Goal: Transaction & Acquisition: Purchase product/service

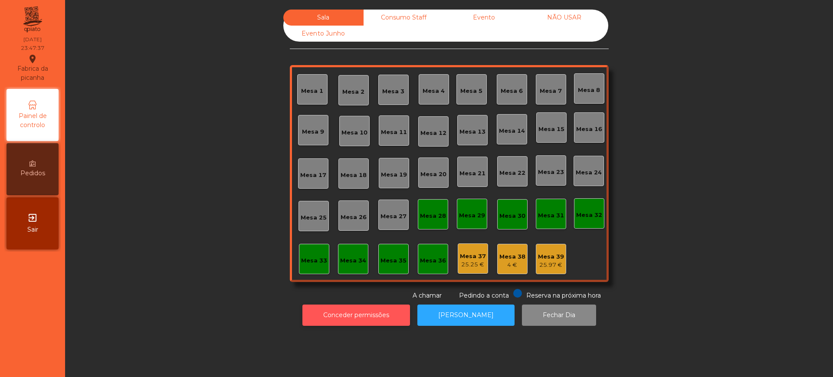
click at [358, 318] on button "Conceder permissões" at bounding box center [356, 314] width 108 height 21
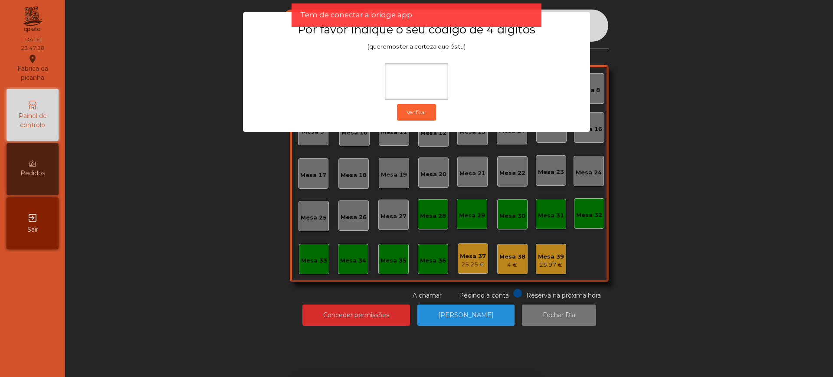
click at [219, 195] on ngb-modal-window "Por favor indique o seu código de 4 digítos (queremos ter a certeza que és tu) …" at bounding box center [416, 188] width 791 height 377
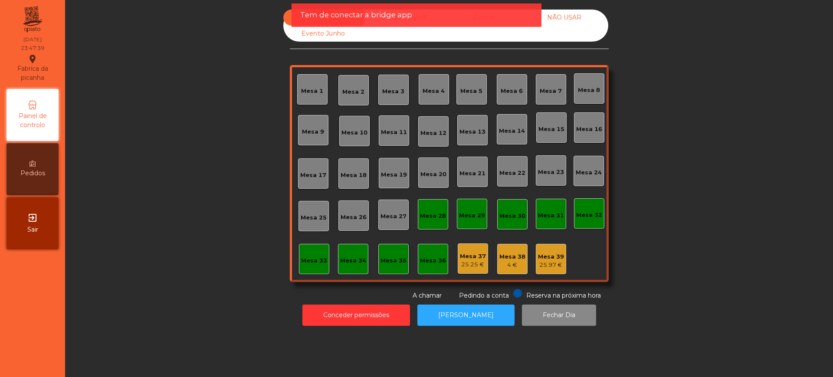
click at [42, 228] on div "exit_to_app Sair" at bounding box center [33, 223] width 52 height 52
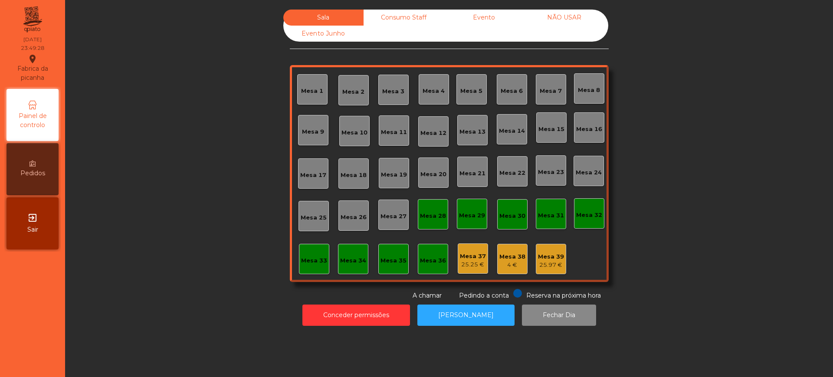
click at [132, 89] on div "Sala Consumo Staff Evento NÃO USAR Evento Junho Mesa 1 Mesa 2 Mesa 3 [GEOGRAPHI…" at bounding box center [449, 155] width 744 height 291
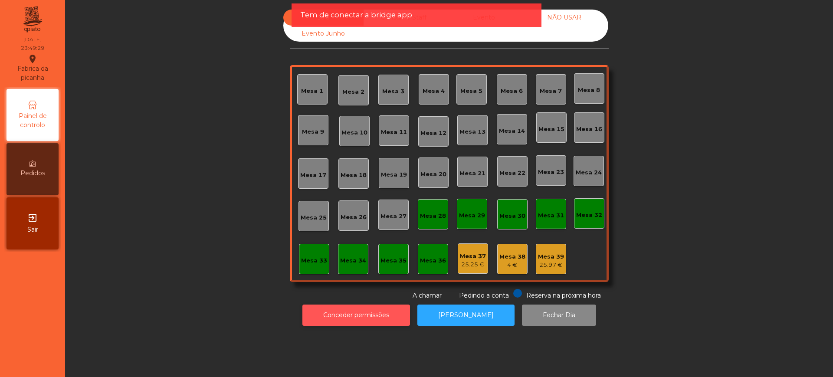
click at [329, 315] on button "Conceder permissões" at bounding box center [356, 314] width 108 height 21
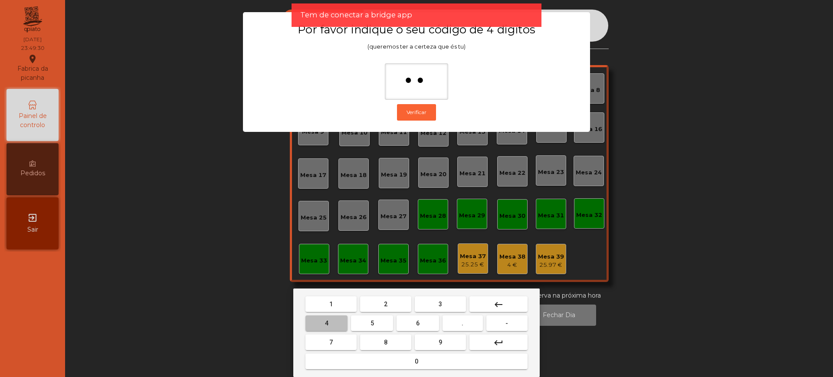
type input "***"
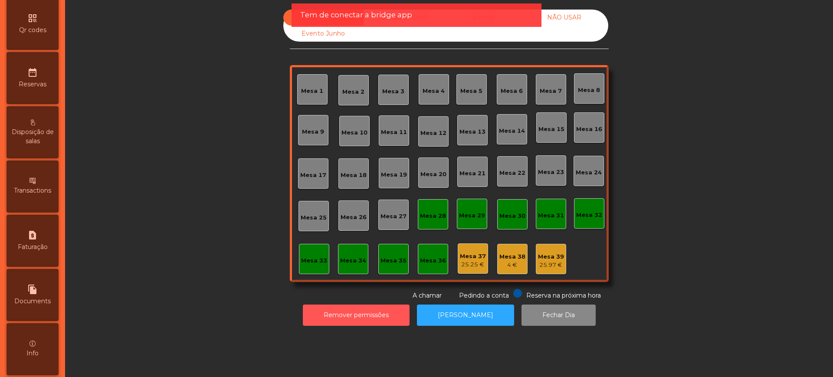
scroll to position [367, 0]
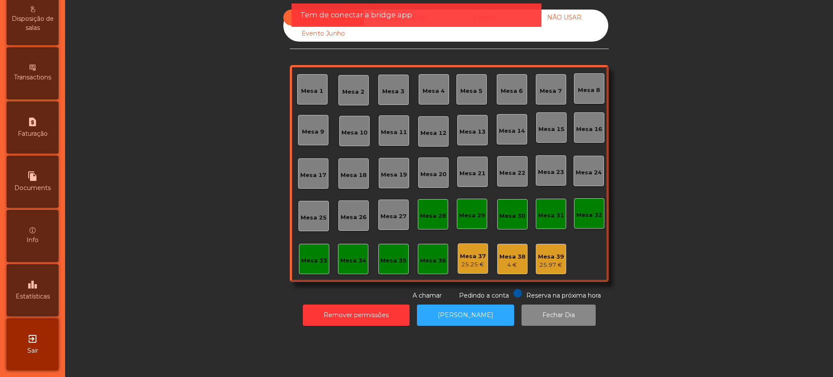
click at [38, 285] on icon "leaderboard" at bounding box center [32, 284] width 10 height 10
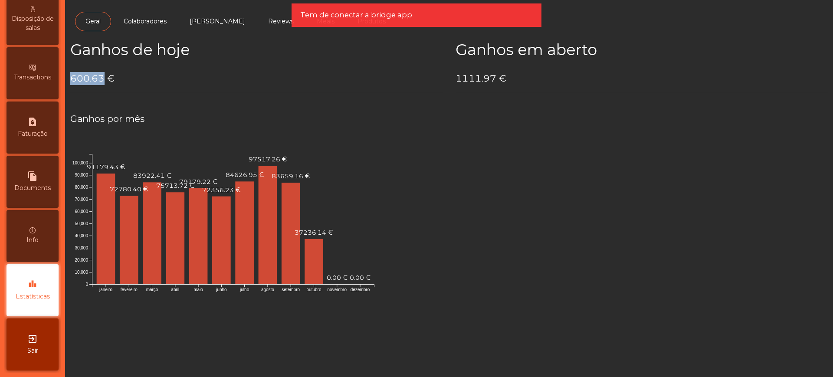
drag, startPoint x: 73, startPoint y: 79, endPoint x: 102, endPoint y: 81, distance: 29.1
click at [102, 81] on h4 "600.63 €" at bounding box center [256, 78] width 372 height 13
copy h4 "600.63"
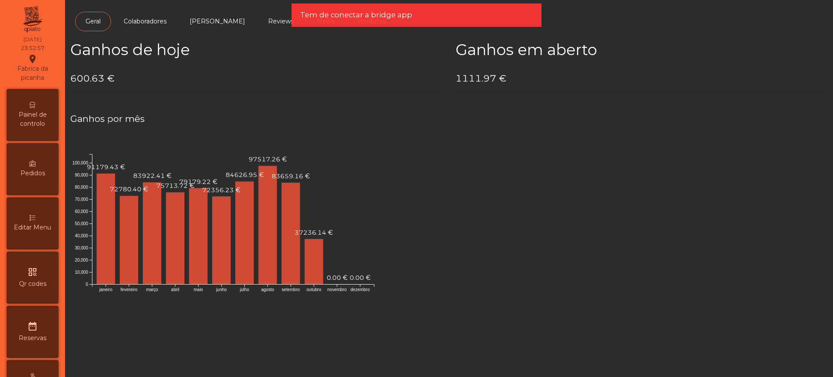
click at [30, 119] on span "Painel de controlo" at bounding box center [33, 119] width 48 height 18
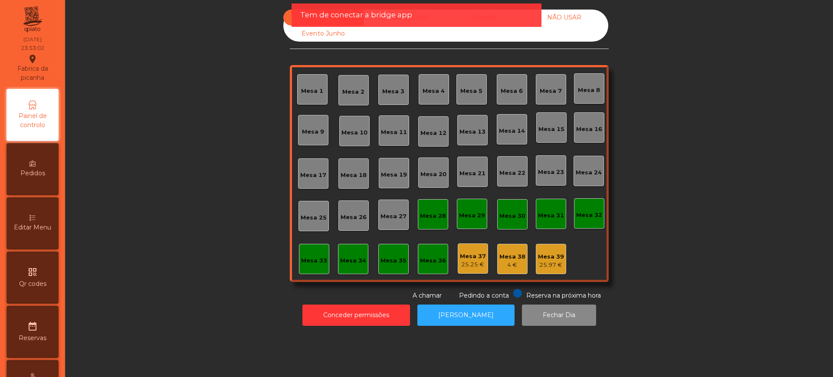
click at [488, 31] on app-alert "Tem de conectar a bridge app" at bounding box center [416, 18] width 250 height 30
click at [501, 21] on div "Tem de conectar a bridge app" at bounding box center [416, 14] width 250 height 23
click at [485, 16] on div "Tem de conectar a bridge app" at bounding box center [416, 15] width 232 height 11
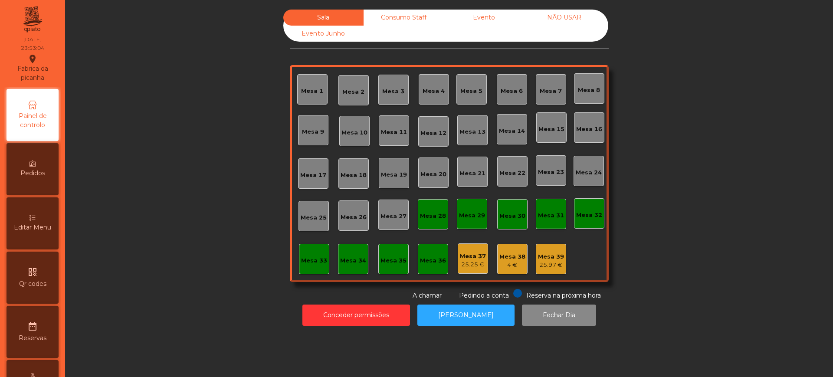
click at [480, 14] on div "Evento" at bounding box center [484, 18] width 80 height 16
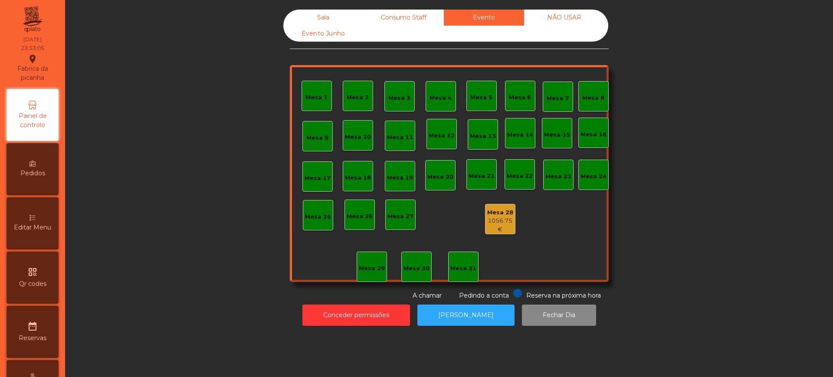
click at [486, 223] on div "1056.75 €" at bounding box center [499, 224] width 29 height 17
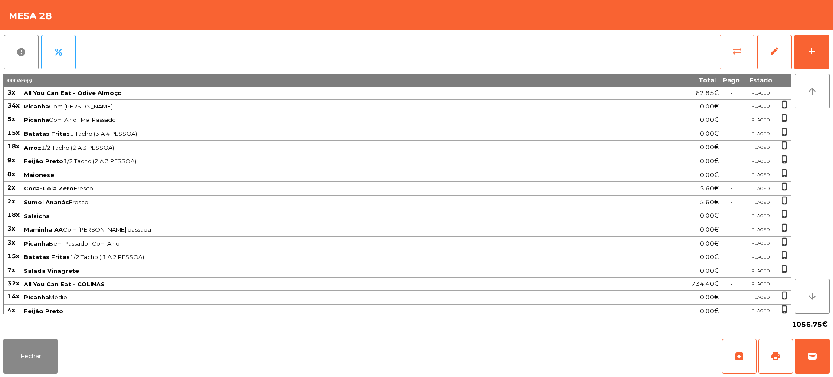
click at [737, 44] on button "sync_alt" at bounding box center [736, 52] width 35 height 35
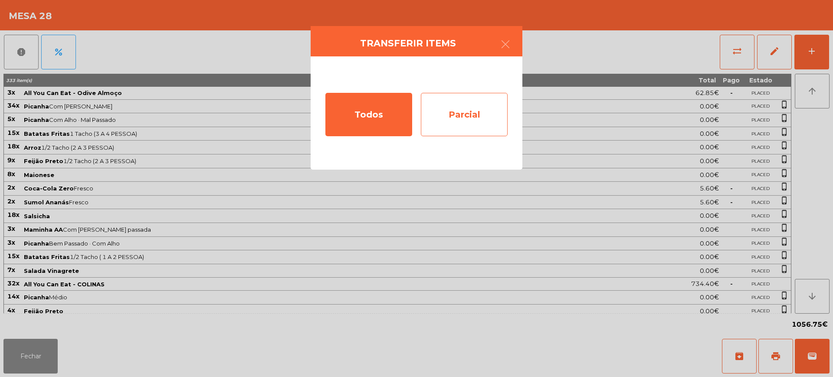
click at [487, 106] on div "Parcial" at bounding box center [464, 114] width 87 height 43
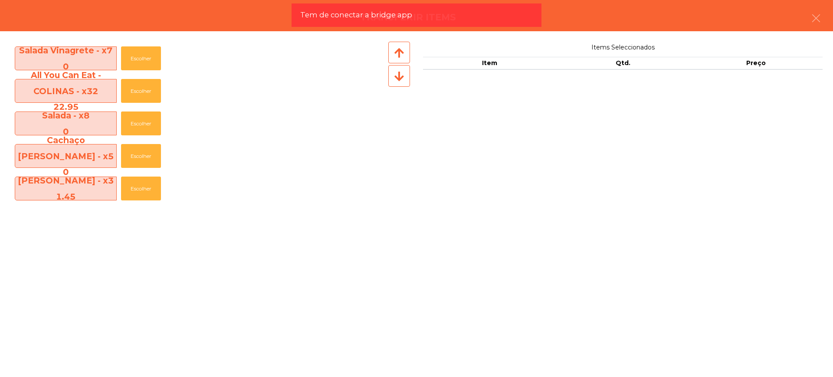
scroll to position [325, 0]
click at [134, 96] on button "Escolher" at bounding box center [141, 90] width 40 height 24
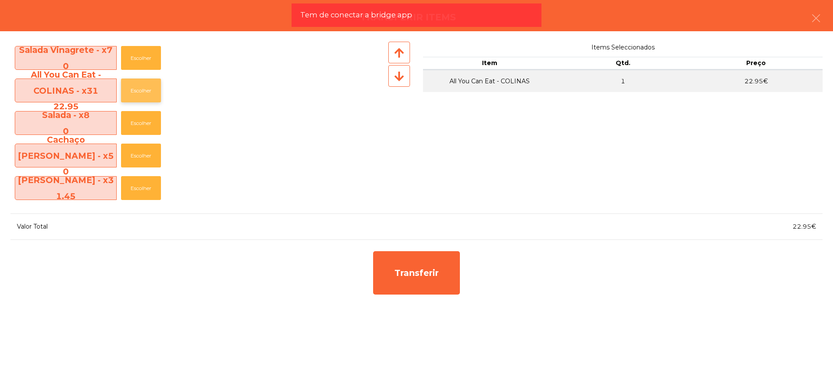
click at [135, 94] on button "Escolher" at bounding box center [141, 90] width 40 height 24
click at [136, 94] on button "Escolher" at bounding box center [141, 90] width 40 height 24
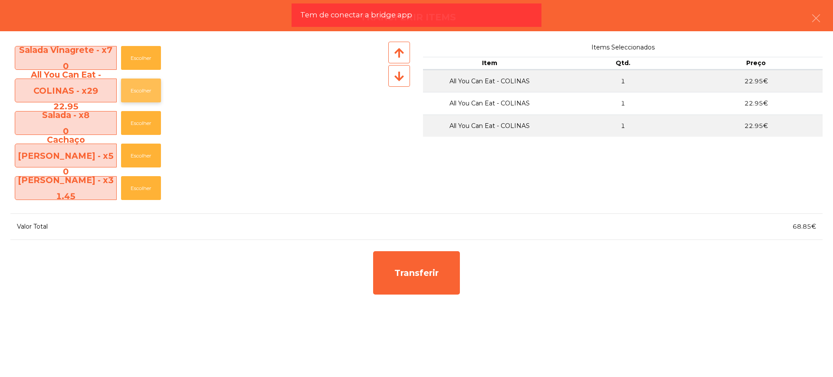
click at [137, 93] on button "Escolher" at bounding box center [141, 90] width 40 height 24
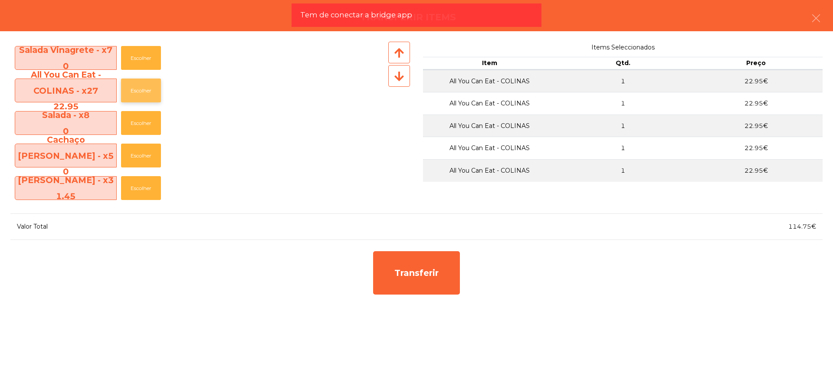
click at [137, 93] on button "Escolher" at bounding box center [141, 90] width 40 height 24
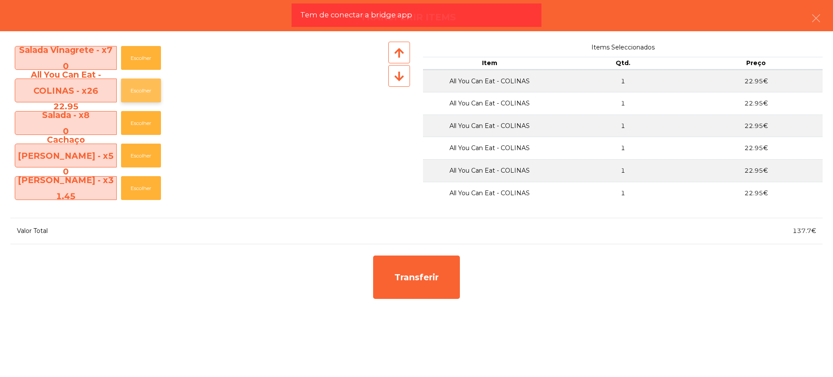
click at [137, 93] on button "Escolher" at bounding box center [141, 90] width 40 height 24
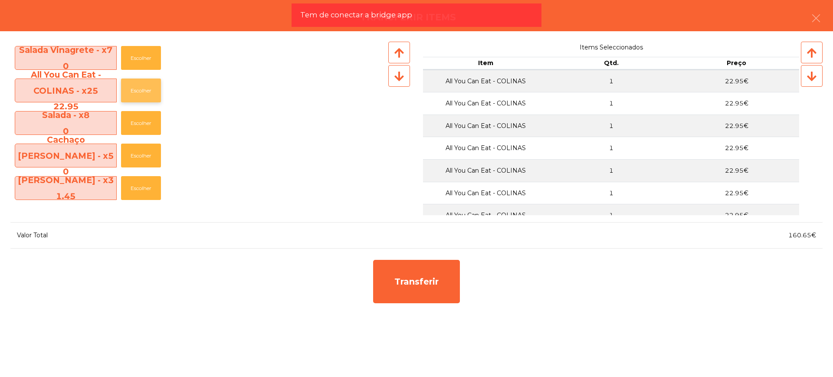
click at [137, 93] on button "Escolher" at bounding box center [141, 90] width 40 height 24
click at [139, 91] on button "Escolher" at bounding box center [141, 90] width 40 height 24
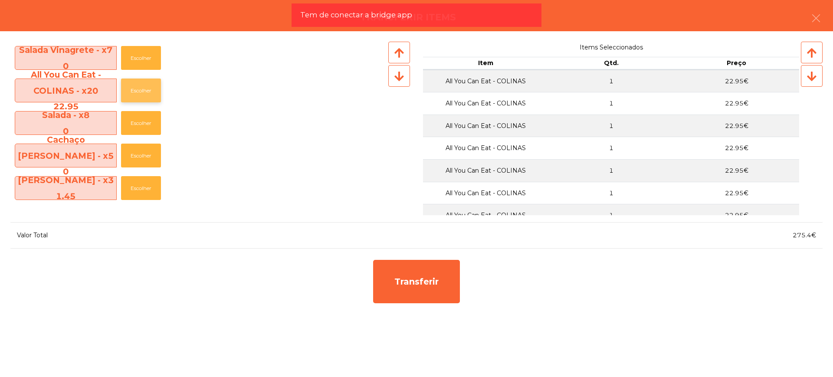
click at [139, 91] on button "Escolher" at bounding box center [141, 90] width 40 height 24
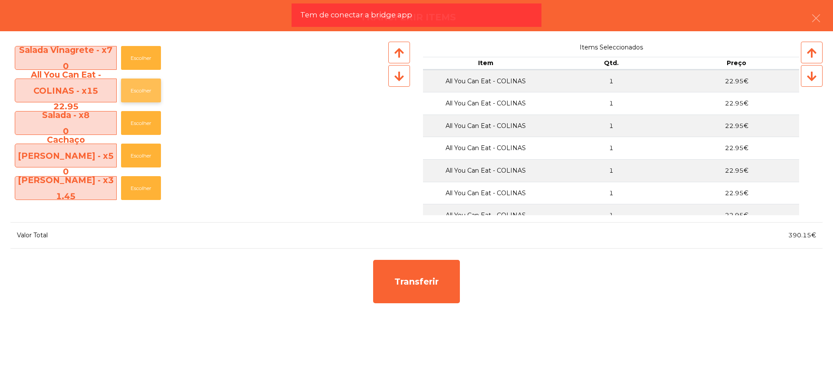
click at [139, 91] on button "Escolher" at bounding box center [141, 90] width 40 height 24
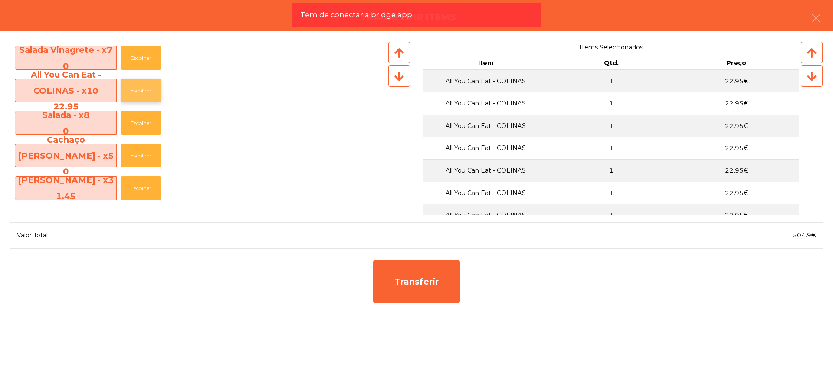
click at [139, 91] on button "Escolher" at bounding box center [141, 90] width 40 height 24
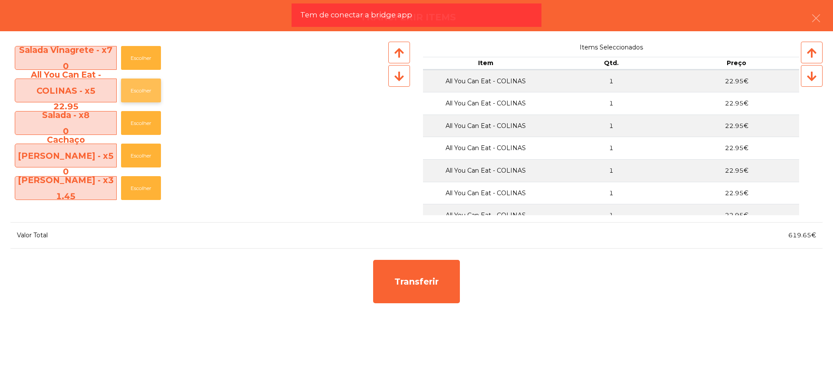
click at [139, 91] on button "Escolher" at bounding box center [141, 90] width 40 height 24
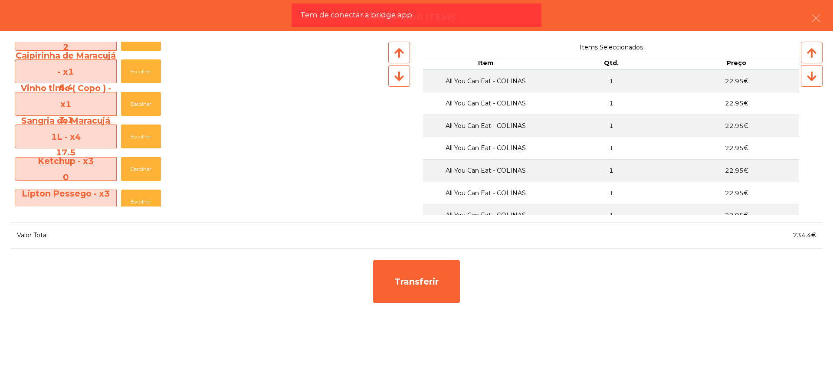
scroll to position [542, 0]
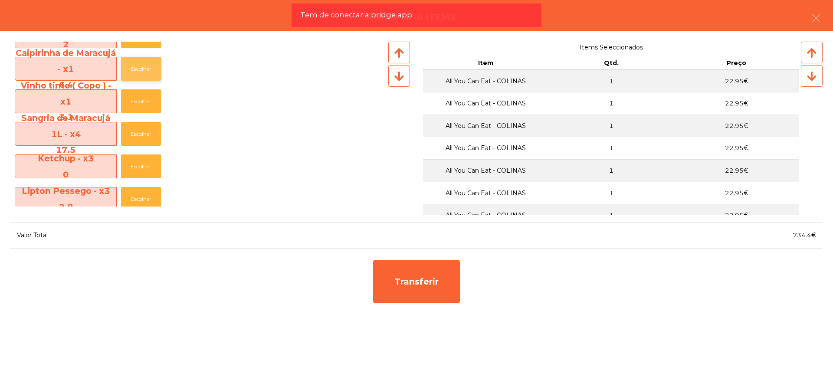
click at [152, 73] on button "Escolher" at bounding box center [141, 69] width 40 height 24
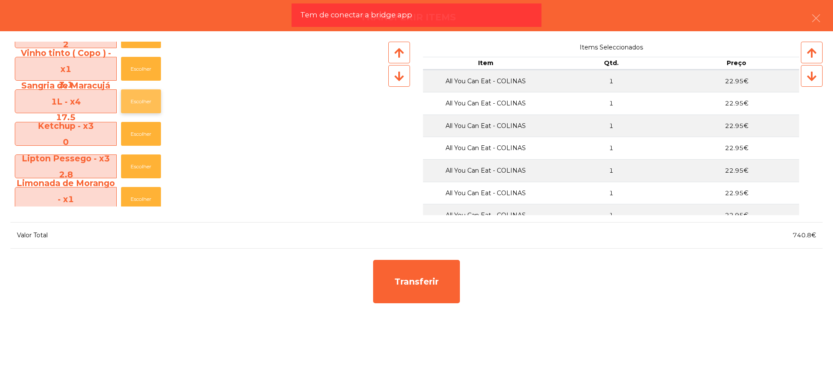
click at [142, 106] on button "Escolher" at bounding box center [141, 101] width 40 height 24
click at [144, 105] on button "Escolher" at bounding box center [141, 101] width 40 height 24
click at [147, 101] on button "Escolher" at bounding box center [141, 101] width 40 height 24
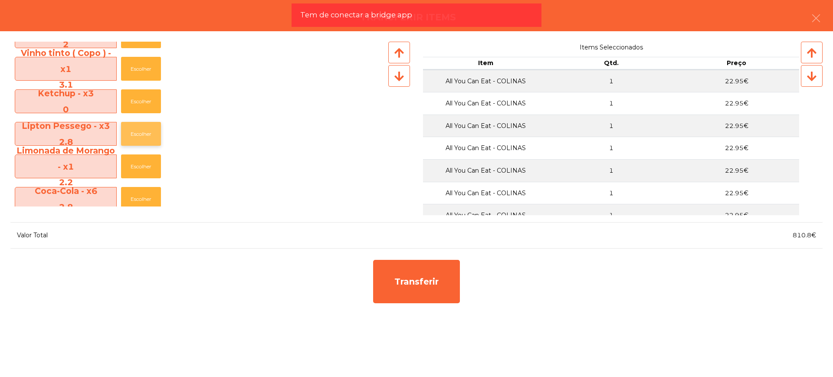
click at [140, 136] on button "Escolher" at bounding box center [141, 134] width 40 height 24
click at [143, 135] on button "Escolher" at bounding box center [141, 134] width 40 height 24
click at [147, 132] on button "Escolher" at bounding box center [141, 134] width 40 height 24
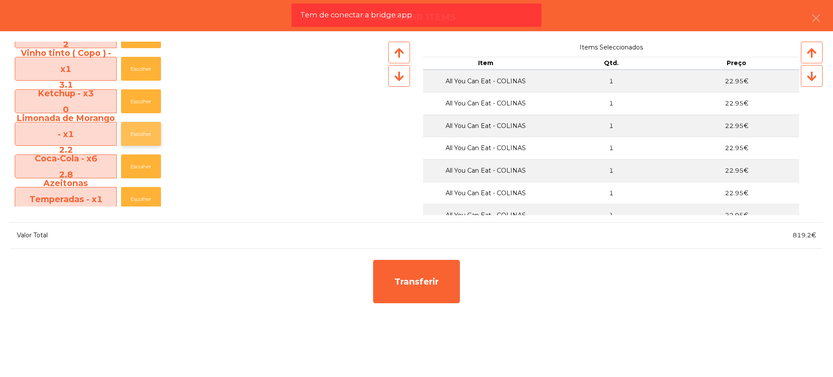
click at [146, 133] on button "Escolher" at bounding box center [141, 134] width 40 height 24
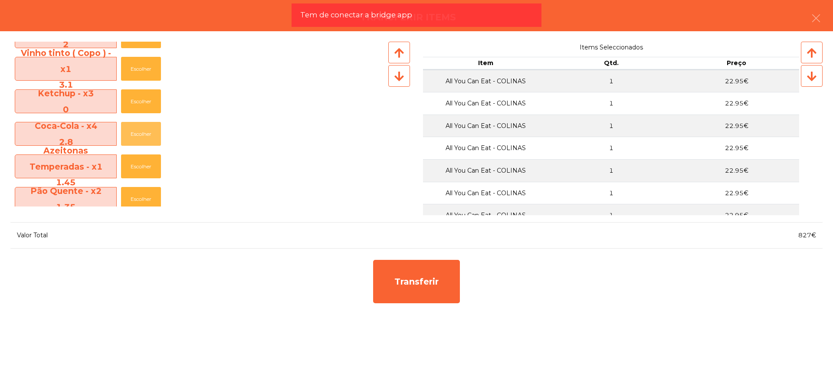
click at [146, 133] on button "Escolher" at bounding box center [141, 134] width 40 height 24
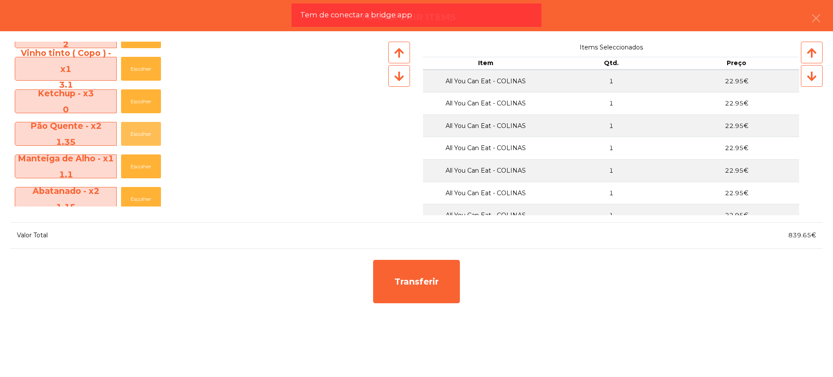
click at [146, 133] on button "Escolher" at bounding box center [141, 134] width 40 height 24
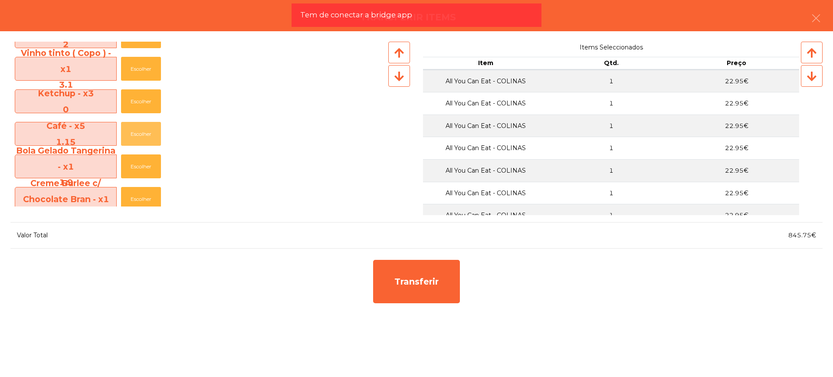
click at [146, 133] on button "Escolher" at bounding box center [141, 134] width 40 height 24
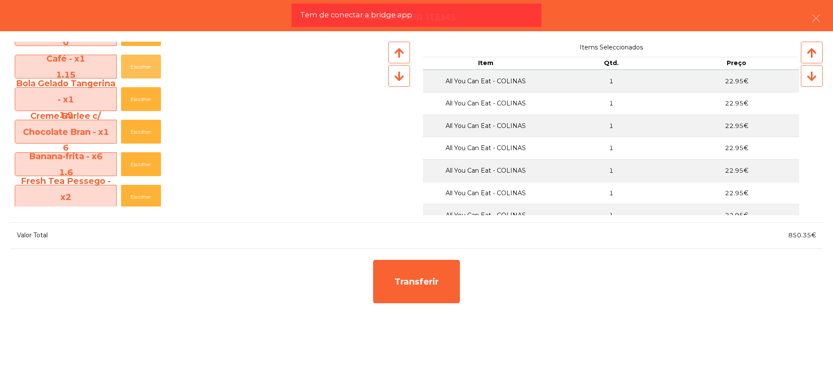
scroll to position [596, 0]
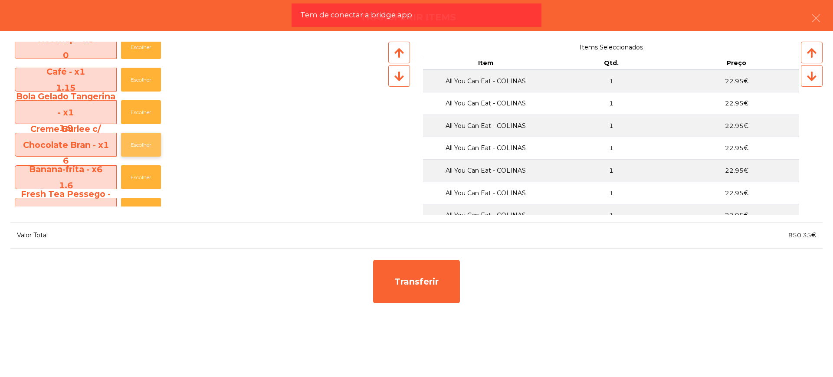
click at [147, 145] on button "Escolher" at bounding box center [141, 145] width 40 height 24
click at [138, 143] on button "Escolher" at bounding box center [141, 145] width 40 height 24
click at [140, 143] on button "Escolher" at bounding box center [141, 145] width 40 height 24
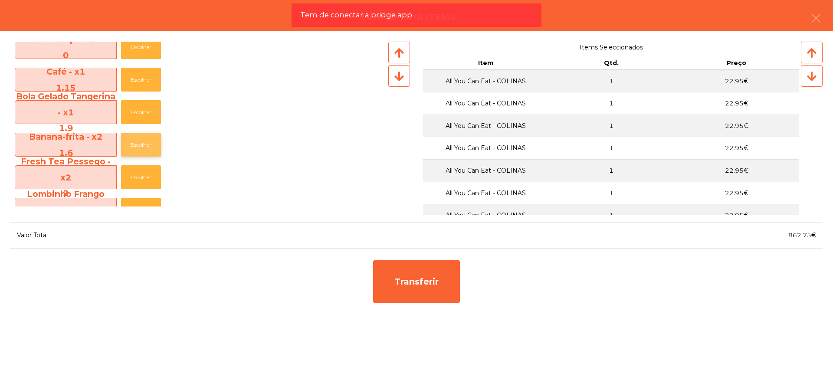
click at [140, 143] on button "Escolher" at bounding box center [141, 145] width 40 height 24
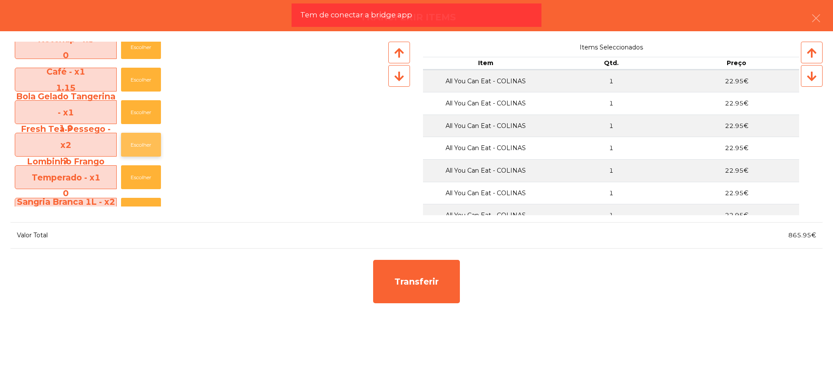
click at [141, 143] on button "Escolher" at bounding box center [141, 145] width 40 height 24
click at [144, 143] on button "Escolher" at bounding box center [141, 145] width 40 height 24
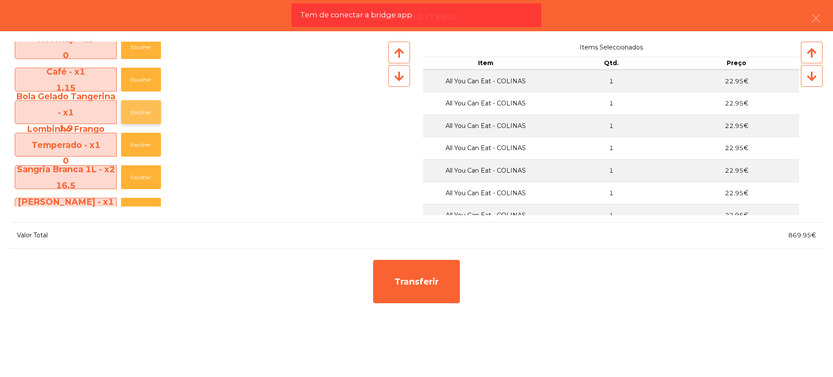
click at [142, 112] on button "Escolher" at bounding box center [141, 112] width 40 height 24
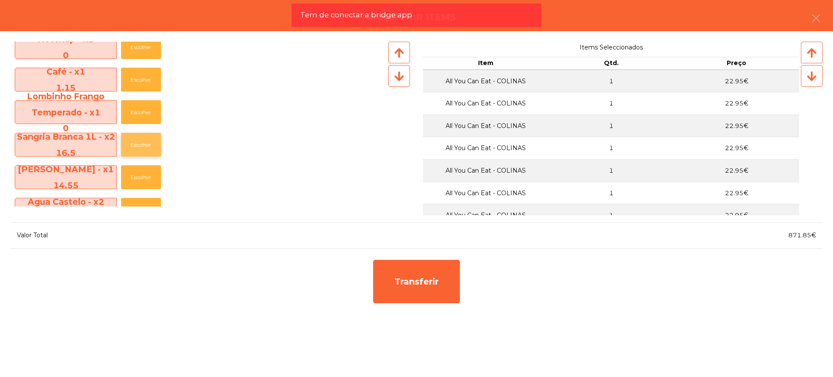
click at [138, 142] on button "Escolher" at bounding box center [141, 145] width 40 height 24
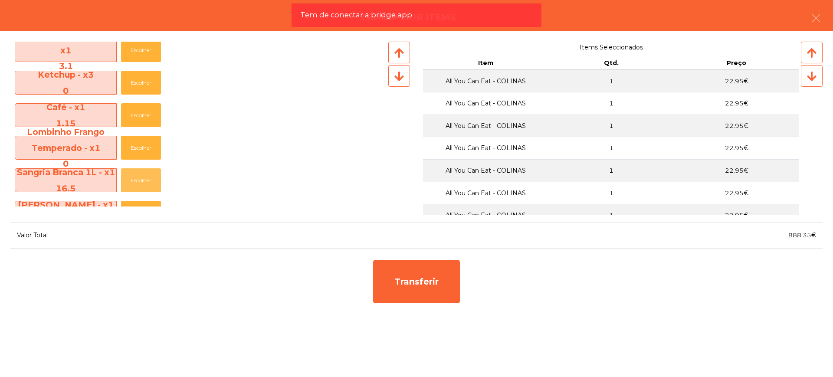
scroll to position [542, 0]
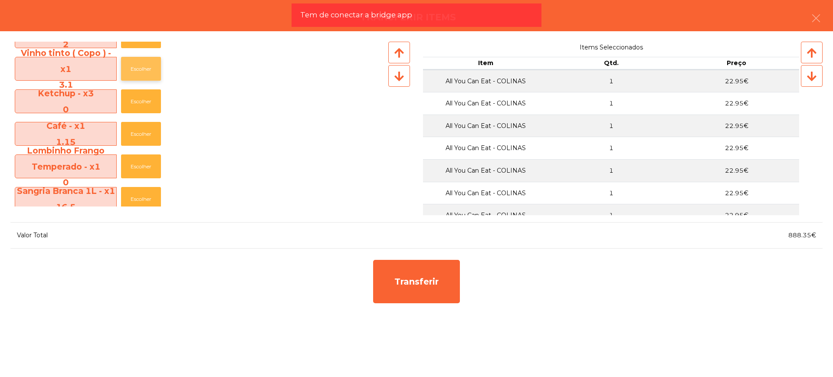
click at [146, 70] on button "Escolher" at bounding box center [141, 69] width 40 height 24
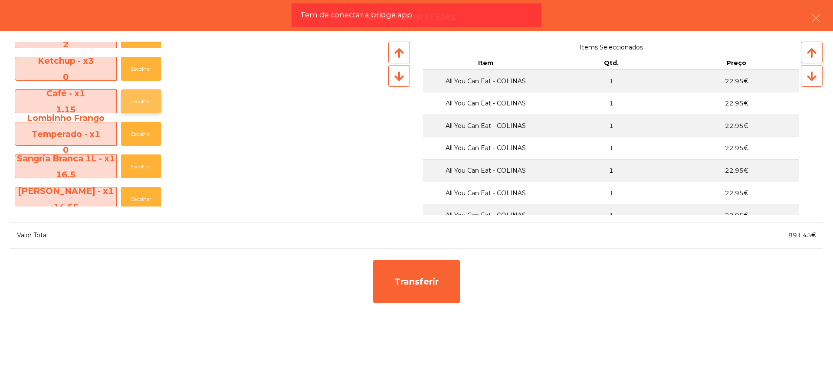
click at [143, 104] on button "Escolher" at bounding box center [141, 101] width 40 height 24
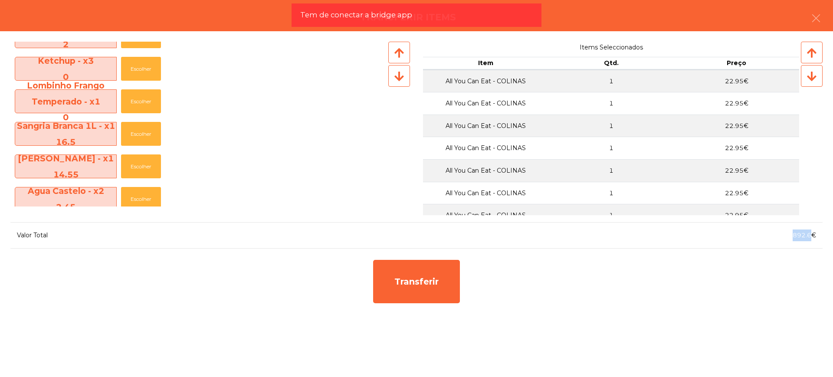
drag, startPoint x: 793, startPoint y: 237, endPoint x: 810, endPoint y: 237, distance: 17.8
click at [810, 237] on span "892.6€" at bounding box center [803, 235] width 23 height 8
copy span "892.6"
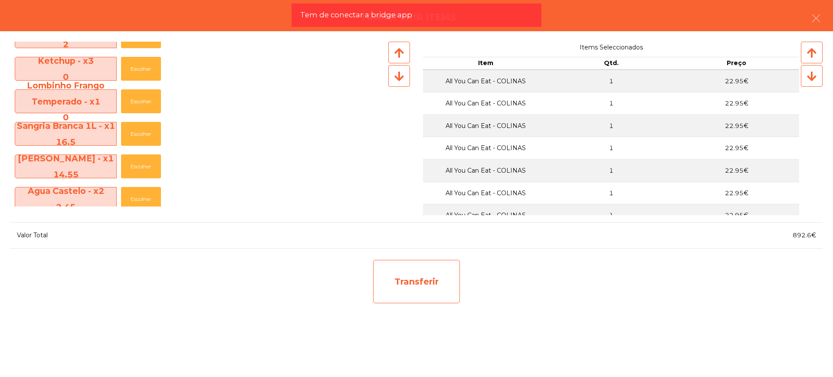
click at [433, 278] on div "Transferir" at bounding box center [416, 281] width 87 height 43
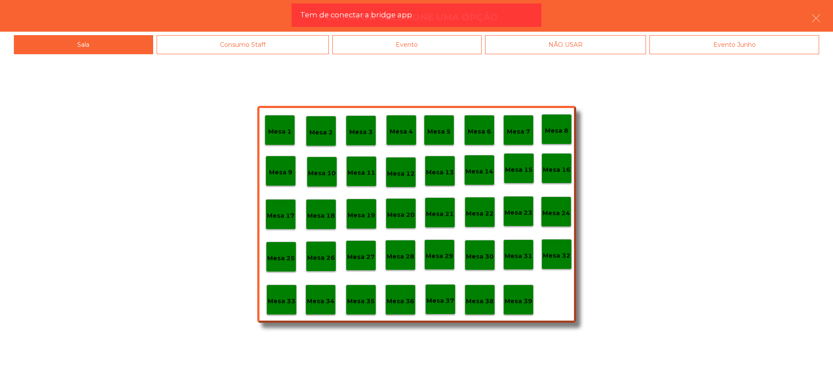
click at [436, 254] on p "Mesa 29" at bounding box center [439, 256] width 28 height 10
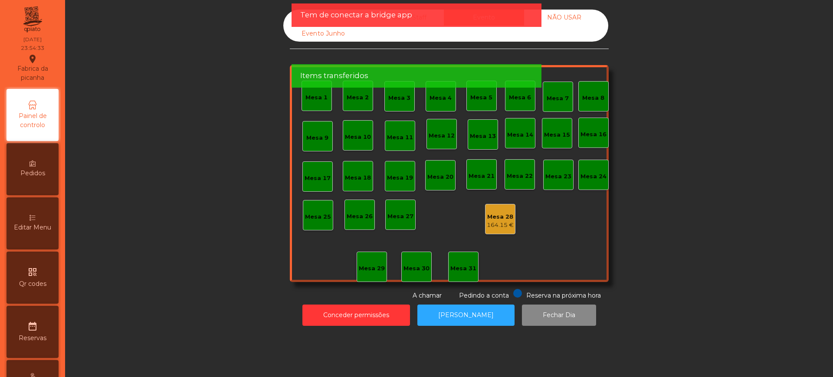
click at [500, 219] on div "Mesa 28" at bounding box center [500, 216] width 27 height 9
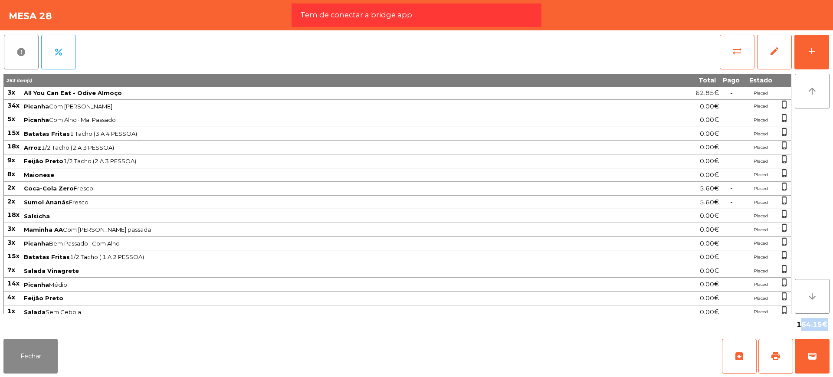
drag, startPoint x: 797, startPoint y: 324, endPoint x: 821, endPoint y: 328, distance: 24.2
click at [821, 328] on span "164.15€" at bounding box center [811, 324] width 31 height 13
copy span "164.15"
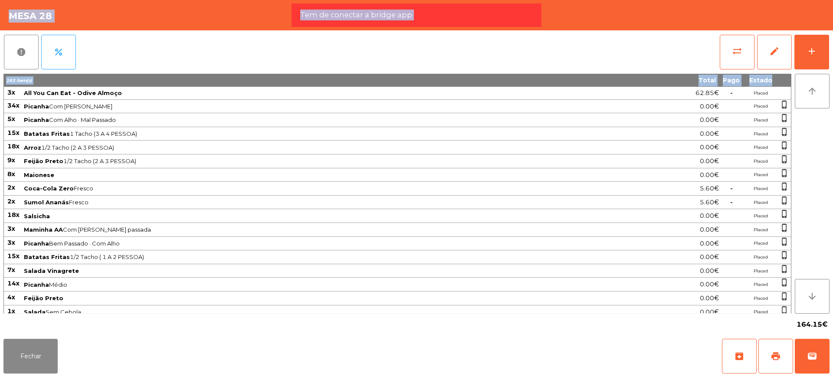
scroll to position [505, 0]
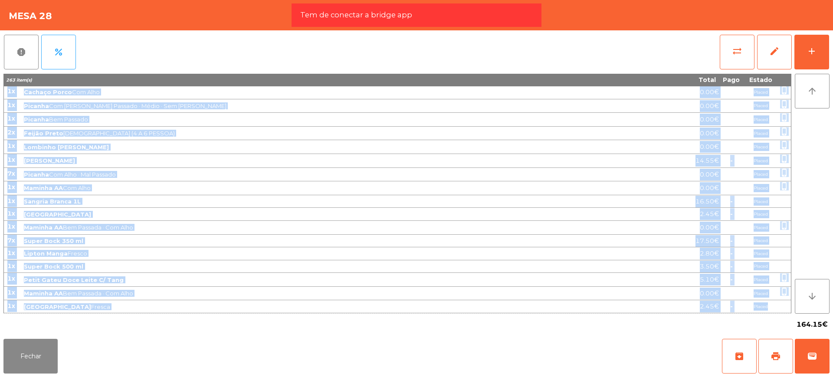
drag, startPoint x: 8, startPoint y: 95, endPoint x: 775, endPoint y: 304, distance: 794.8
copy tbody "3x All You Can Eat - Odive Almoço 62.85€ - Placed 34x Picanha Com Alho · Médio …"
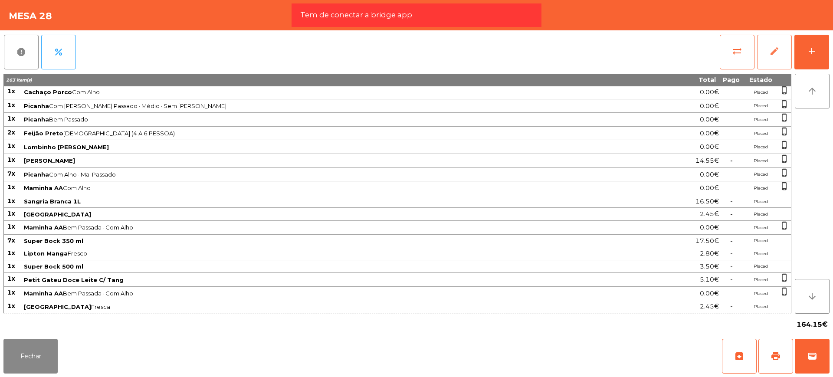
click at [775, 50] on span "edit" at bounding box center [774, 51] width 10 height 10
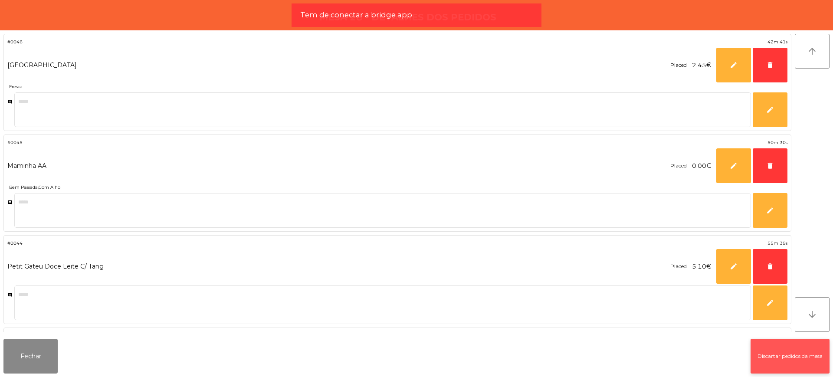
click at [766, 348] on button "Discartar pedidos da mesa" at bounding box center [789, 356] width 79 height 35
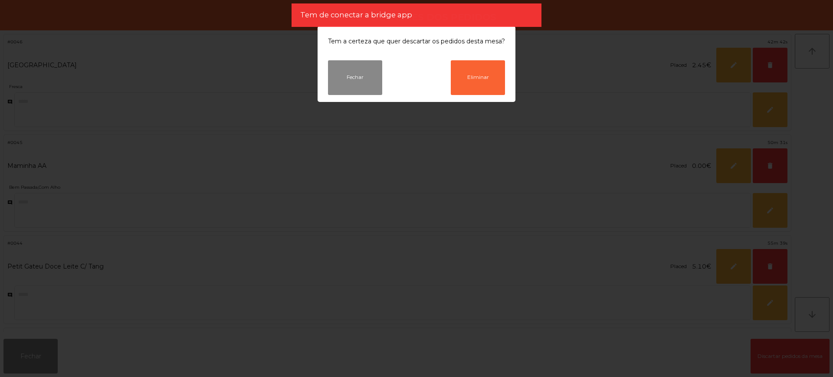
click at [491, 95] on div "Fechar Eliminar" at bounding box center [416, 81] width 198 height 42
click at [479, 86] on button "Eliminar" at bounding box center [478, 77] width 54 height 35
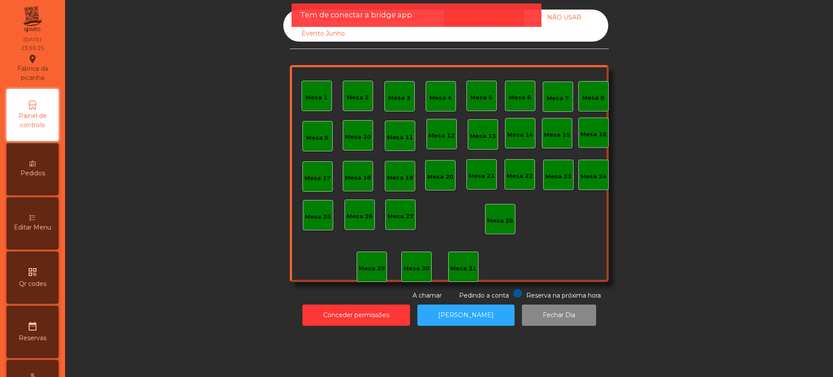
click at [284, 18] on div "Sala" at bounding box center [323, 18] width 80 height 16
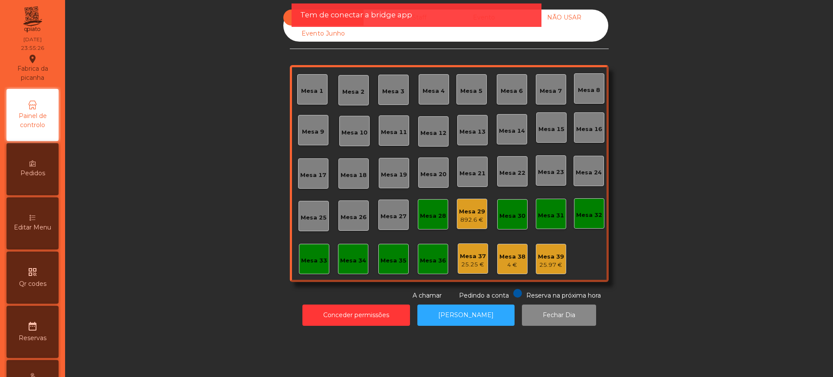
click at [468, 218] on div "892.6 €" at bounding box center [472, 220] width 26 height 9
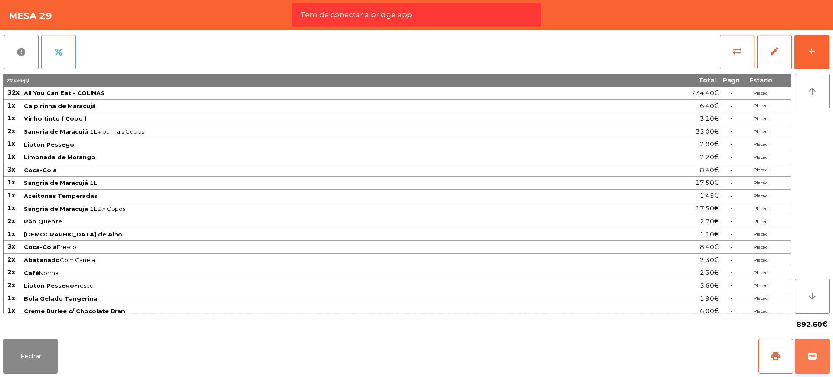
click at [816, 349] on button "wallet" at bounding box center [811, 356] width 35 height 35
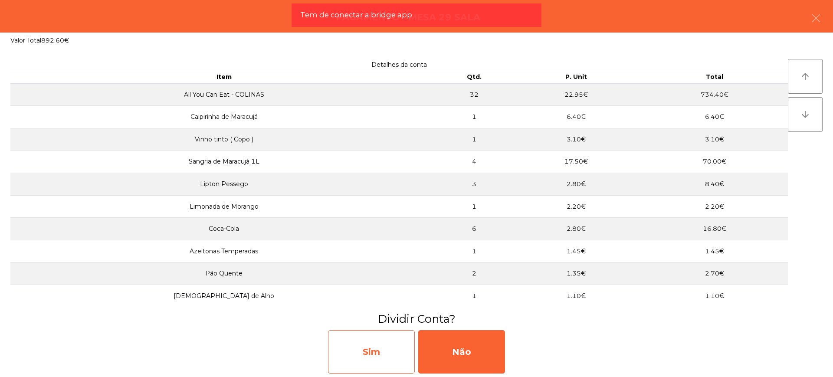
click at [369, 349] on div "Sim" at bounding box center [371, 351] width 87 height 43
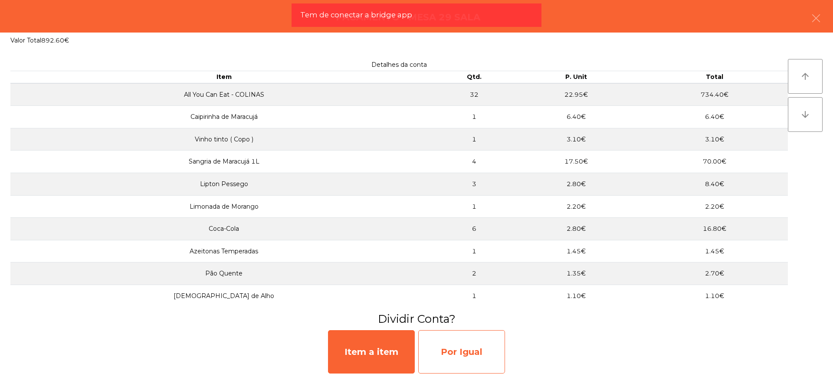
click at [446, 353] on div "Por Igual" at bounding box center [461, 351] width 87 height 43
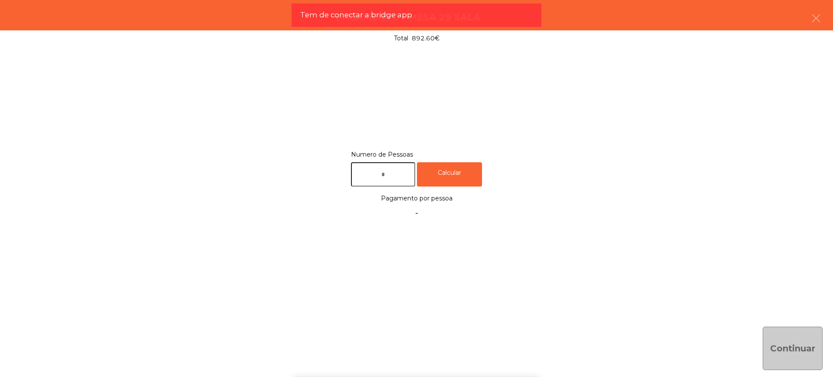
click at [379, 180] on input "text" at bounding box center [383, 174] width 64 height 25
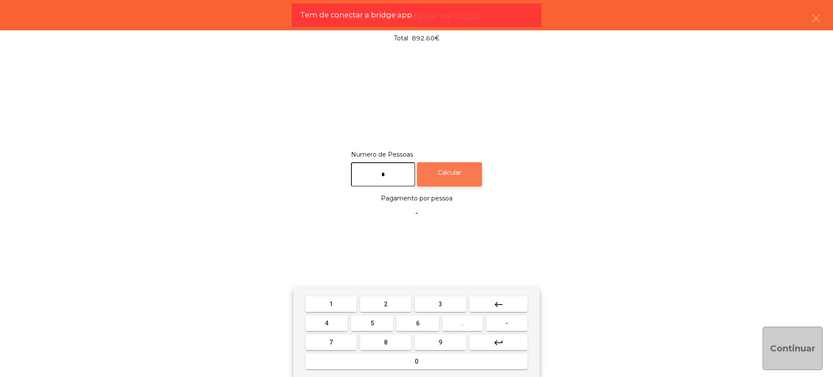
type input "*"
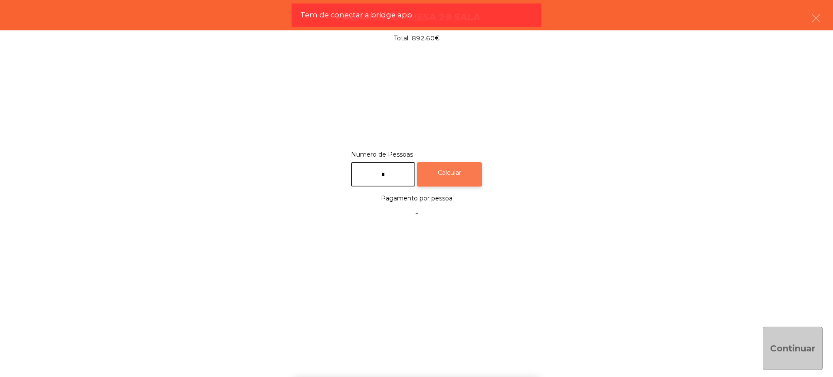
click at [454, 180] on div "Calcular" at bounding box center [449, 174] width 65 height 25
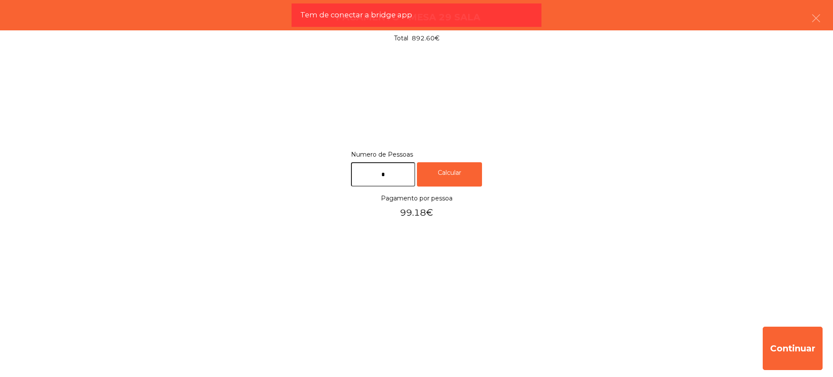
click at [540, 220] on div "Numero de Pessoas * Calcular Pagamento por pessoa 99.18€" at bounding box center [416, 185] width 812 height 72
click at [790, 333] on button "Continuar" at bounding box center [792, 348] width 60 height 43
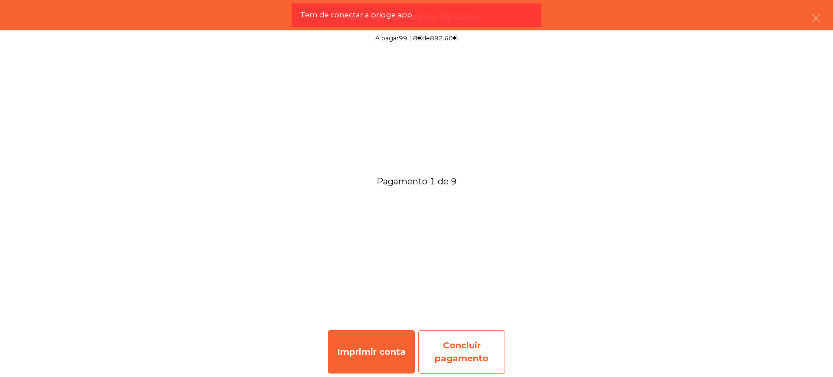
click at [493, 348] on div "Concluir pagamento" at bounding box center [461, 351] width 87 height 43
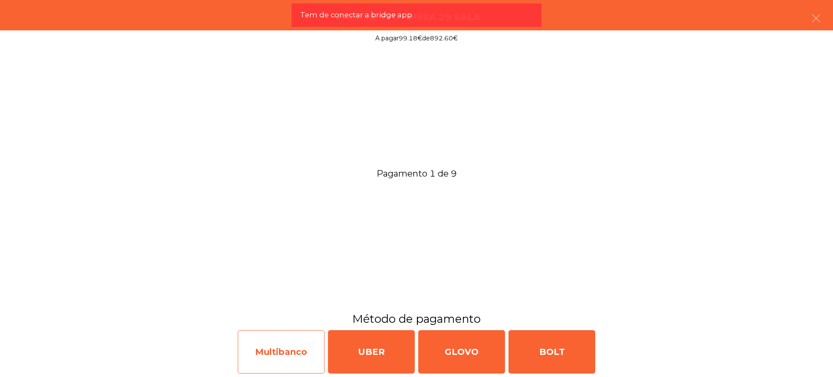
click at [291, 350] on div "Multibanco" at bounding box center [281, 351] width 87 height 43
select select "**"
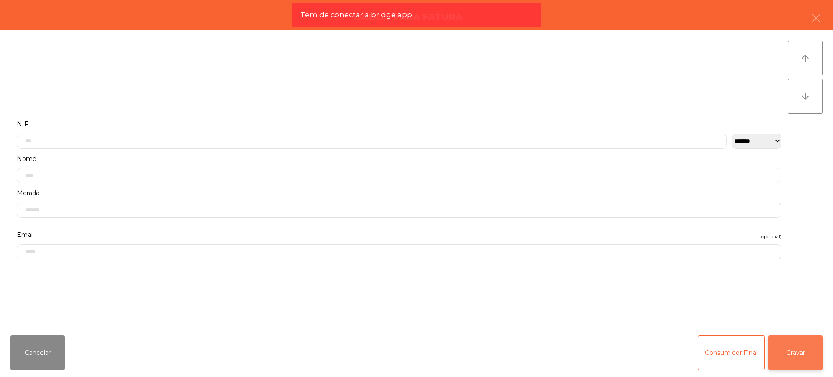
click at [792, 347] on button "Gravar" at bounding box center [795, 352] width 54 height 35
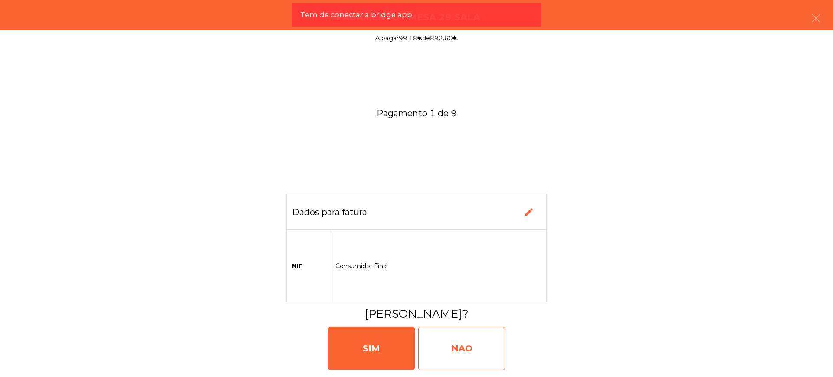
click at [450, 349] on div "NAO" at bounding box center [461, 348] width 87 height 43
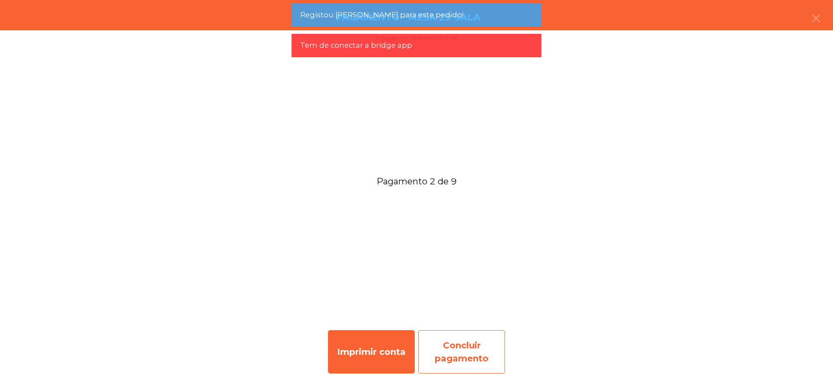
click at [465, 347] on div "Concluir pagamento" at bounding box center [461, 351] width 87 height 43
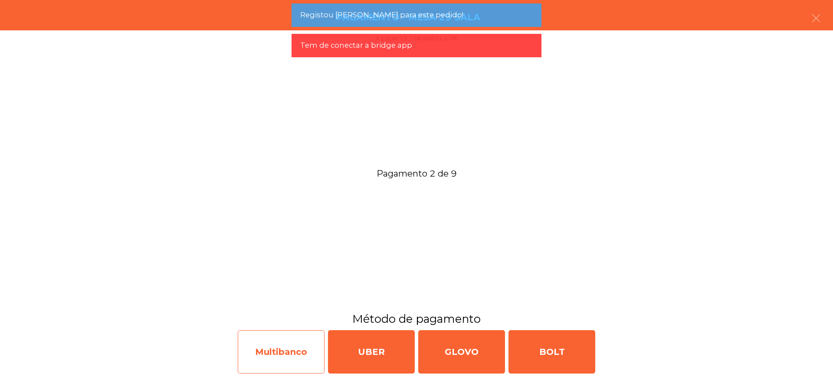
click at [275, 356] on div "Multibanco" at bounding box center [281, 351] width 87 height 43
select select "**"
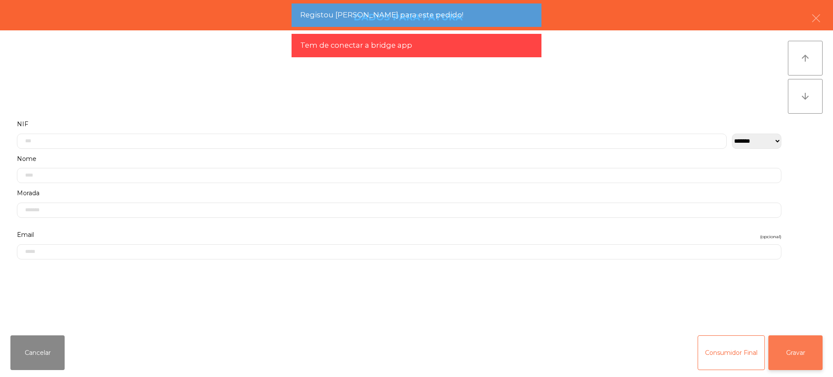
click at [811, 354] on button "Gravar" at bounding box center [795, 352] width 54 height 35
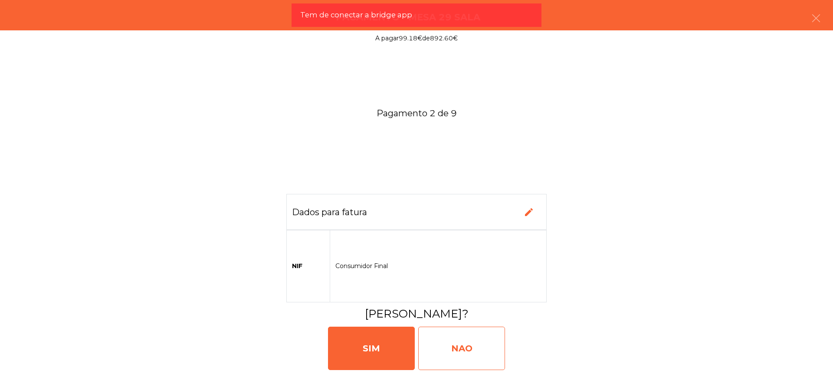
click at [461, 345] on div "NAO" at bounding box center [461, 348] width 87 height 43
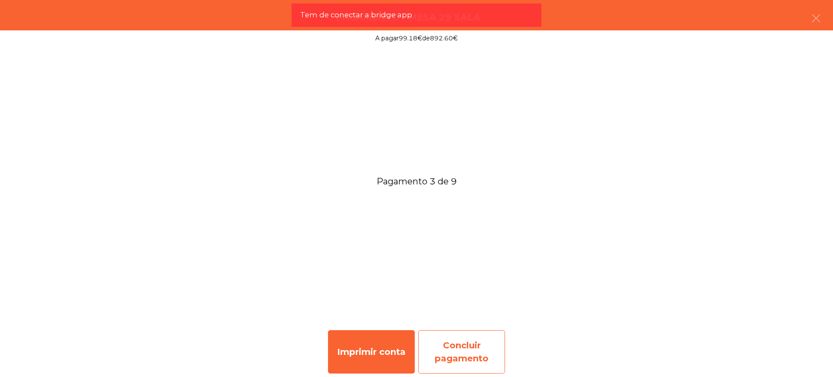
click at [451, 340] on div "Concluir pagamento" at bounding box center [461, 351] width 87 height 43
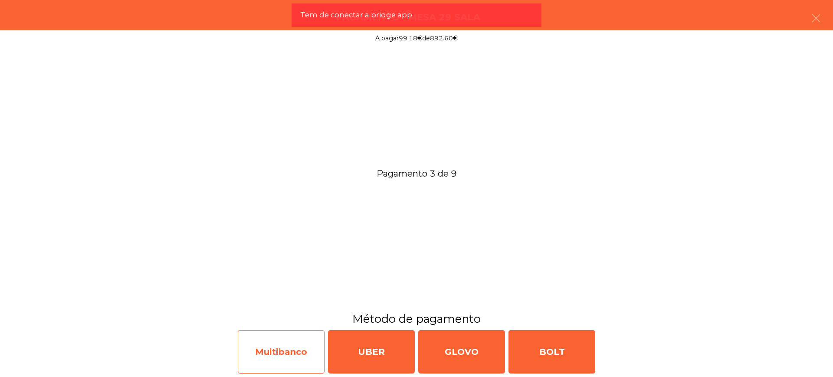
click at [278, 345] on div "Multibanco" at bounding box center [281, 351] width 87 height 43
select select "**"
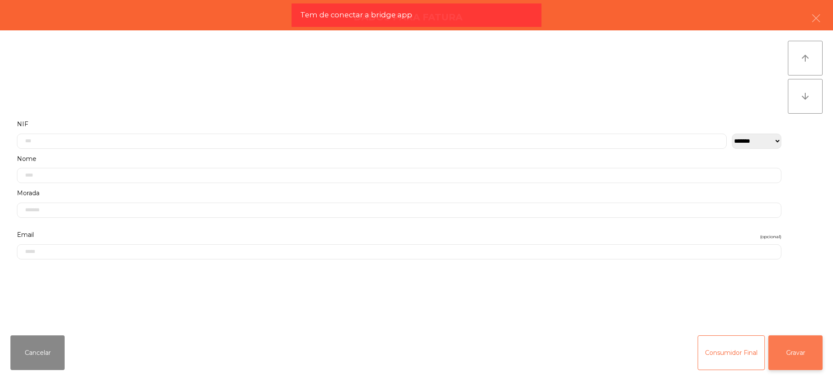
click at [784, 352] on button "Gravar" at bounding box center [795, 352] width 54 height 35
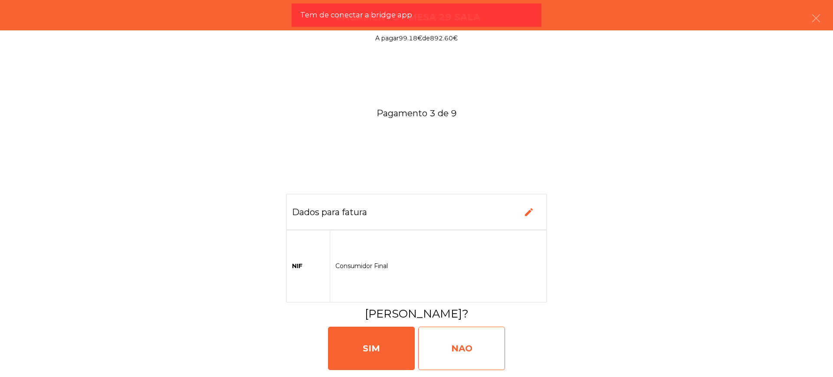
click at [483, 354] on div "NAO" at bounding box center [461, 348] width 87 height 43
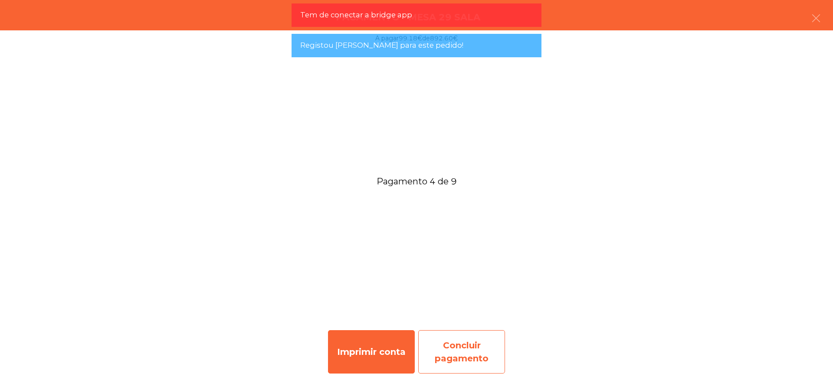
click at [479, 352] on div "Concluir pagamento" at bounding box center [461, 351] width 87 height 43
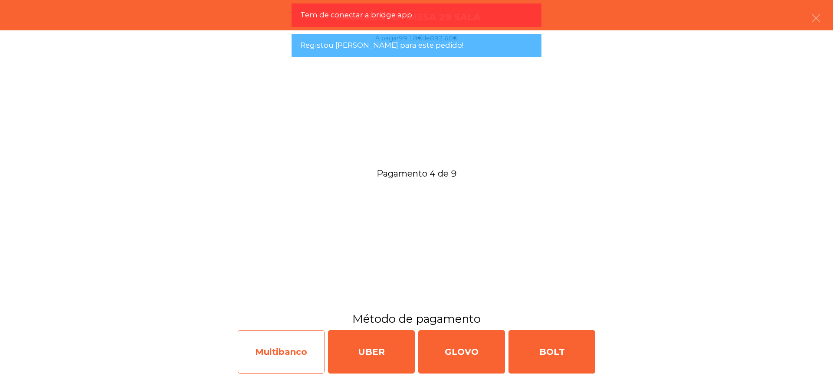
click at [289, 357] on div "Multibanco" at bounding box center [281, 351] width 87 height 43
select select "**"
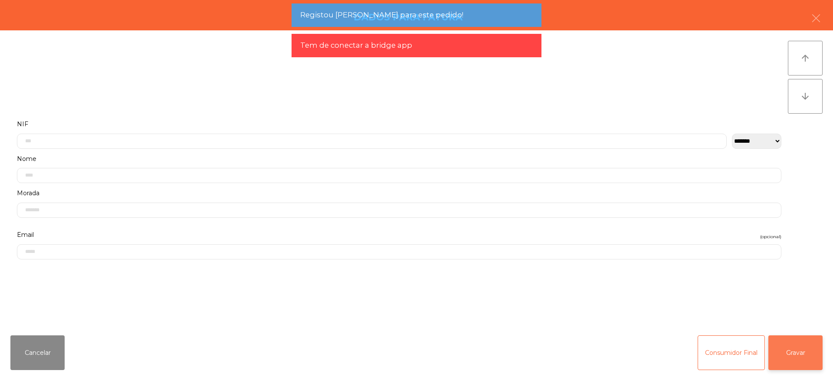
click at [791, 354] on button "Gravar" at bounding box center [795, 352] width 54 height 35
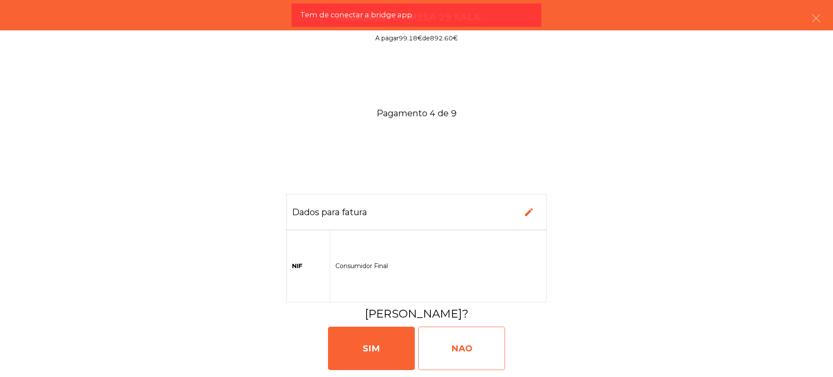
click at [480, 346] on div "NAO" at bounding box center [461, 348] width 87 height 43
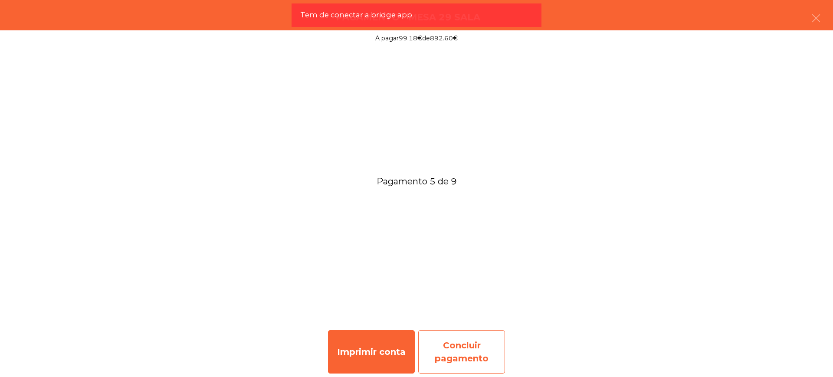
click at [460, 354] on div "Concluir pagamento" at bounding box center [461, 351] width 87 height 43
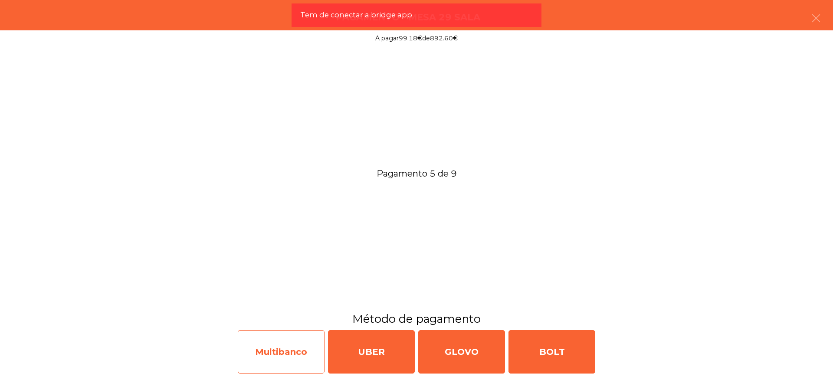
click at [291, 359] on div "Multibanco" at bounding box center [281, 351] width 87 height 43
select select "**"
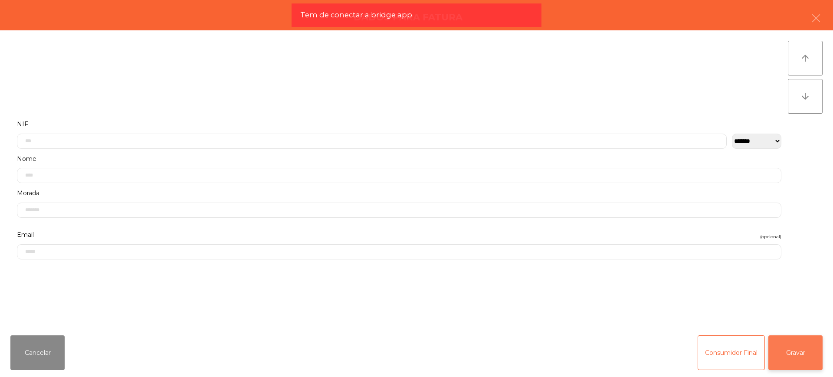
click at [807, 356] on button "Gravar" at bounding box center [795, 352] width 54 height 35
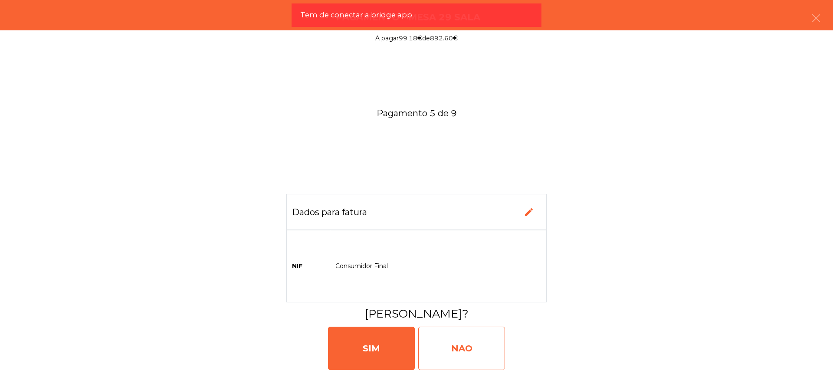
click at [504, 355] on div "NAO" at bounding box center [461, 348] width 87 height 43
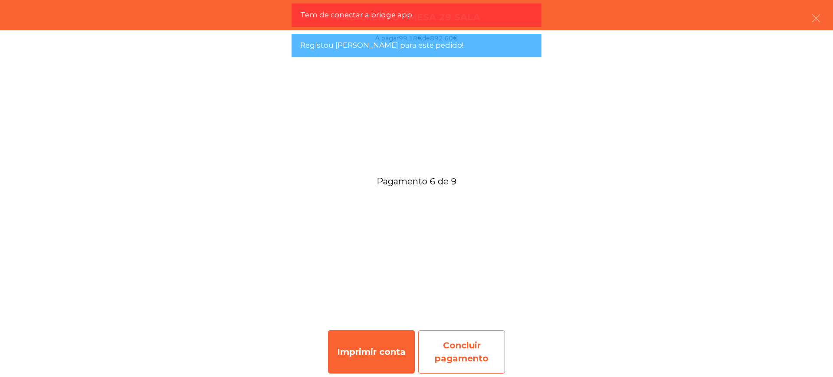
click at [456, 349] on div "Concluir pagamento" at bounding box center [461, 351] width 87 height 43
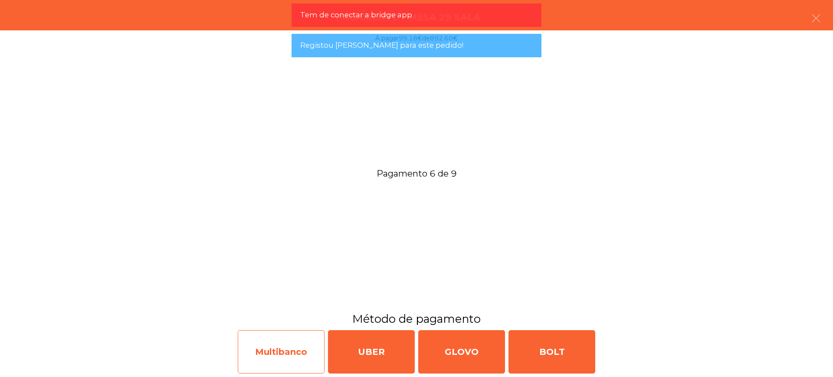
click at [304, 340] on div "Multibanco" at bounding box center [281, 351] width 87 height 43
select select "**"
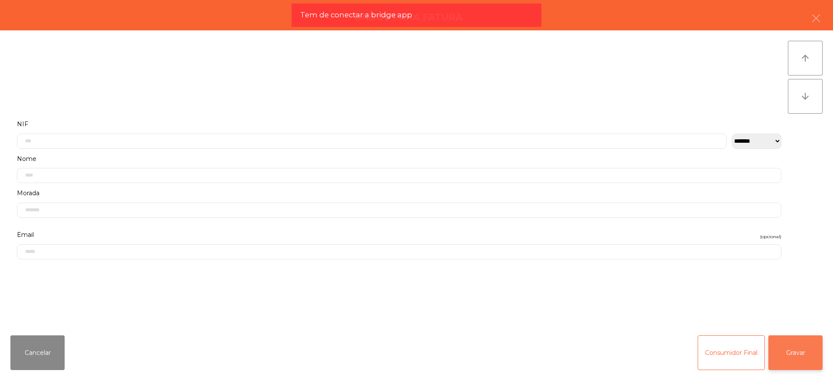
click at [787, 348] on button "Gravar" at bounding box center [795, 352] width 54 height 35
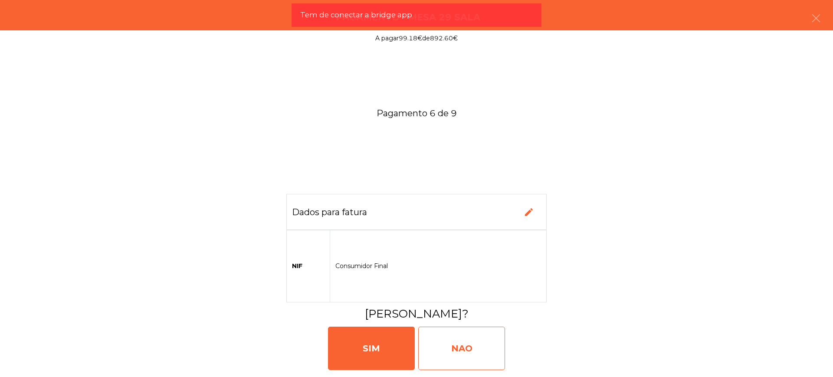
click at [473, 348] on div "NAO" at bounding box center [461, 348] width 87 height 43
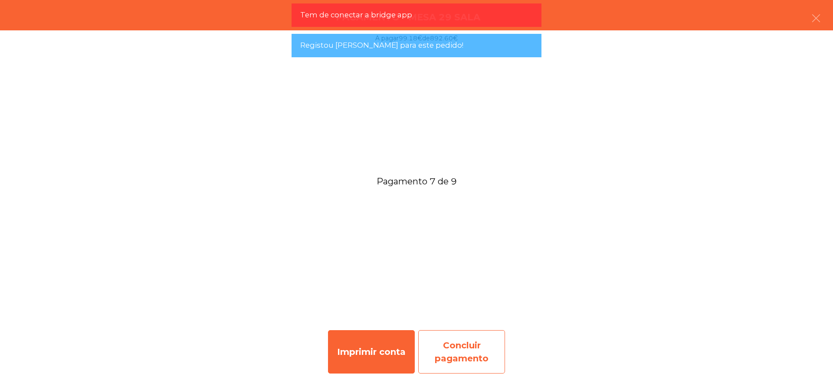
click at [478, 346] on div "Concluir pagamento" at bounding box center [461, 351] width 87 height 43
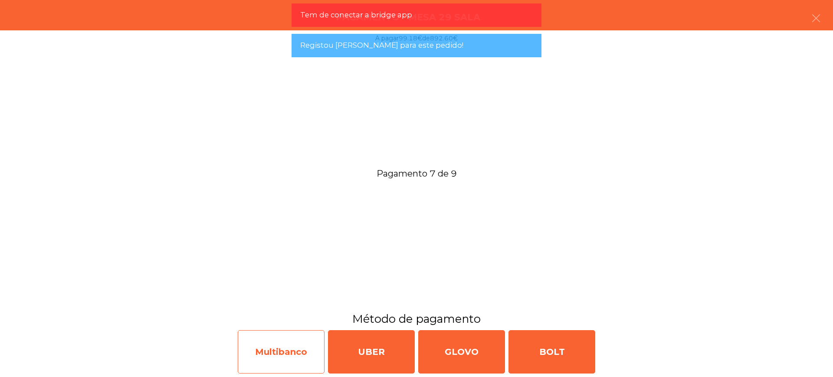
click at [297, 351] on div "Multibanco" at bounding box center [281, 351] width 87 height 43
select select "**"
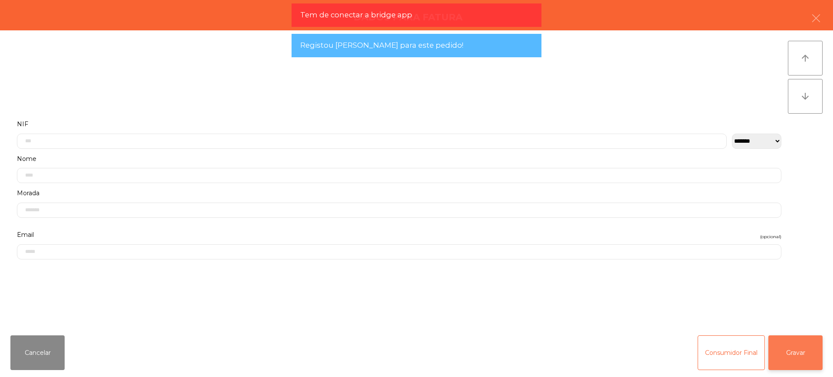
click at [802, 346] on button "Gravar" at bounding box center [795, 352] width 54 height 35
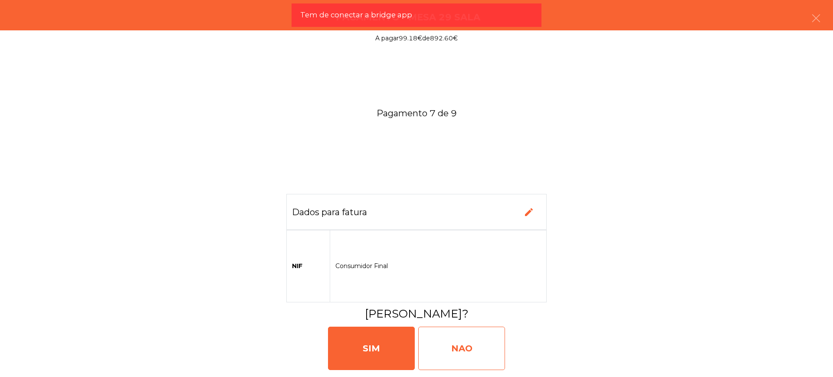
click at [466, 349] on div "NAO" at bounding box center [461, 348] width 87 height 43
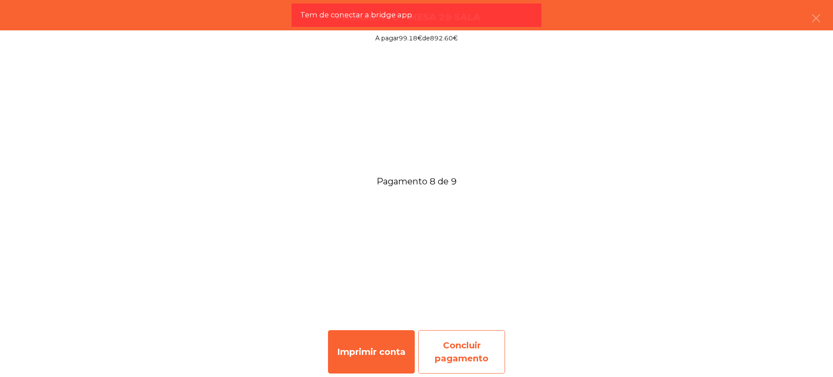
click at [457, 355] on div "Concluir pagamento" at bounding box center [461, 351] width 87 height 43
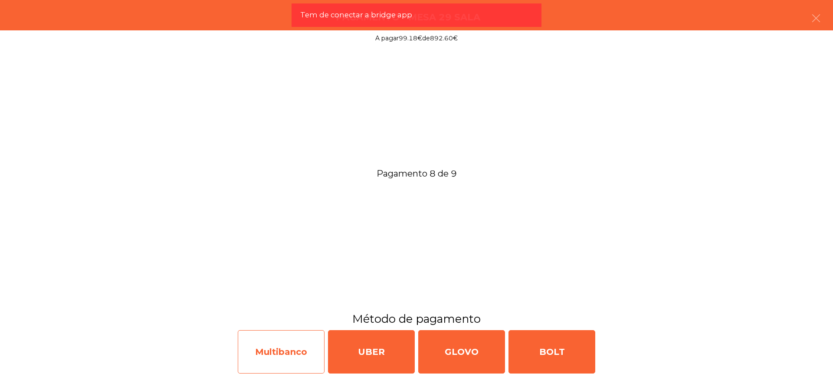
click at [274, 354] on div "Multibanco" at bounding box center [281, 351] width 87 height 43
select select "**"
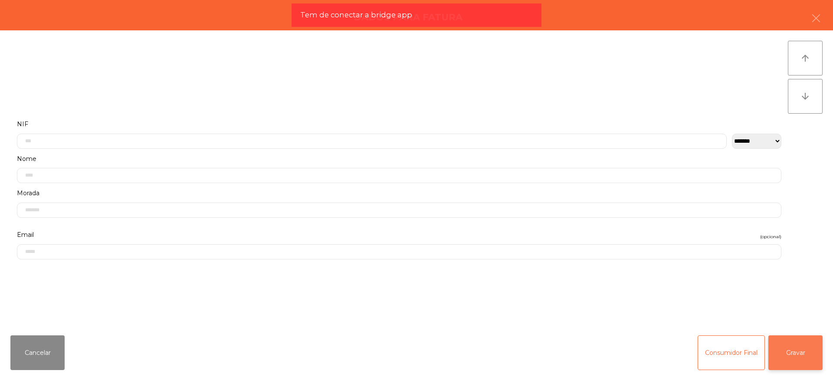
click at [785, 351] on button "Gravar" at bounding box center [795, 352] width 54 height 35
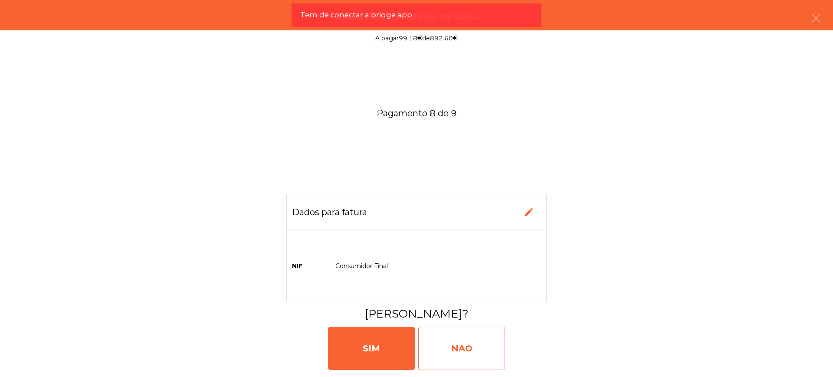
click at [471, 349] on div "NAO" at bounding box center [461, 348] width 87 height 43
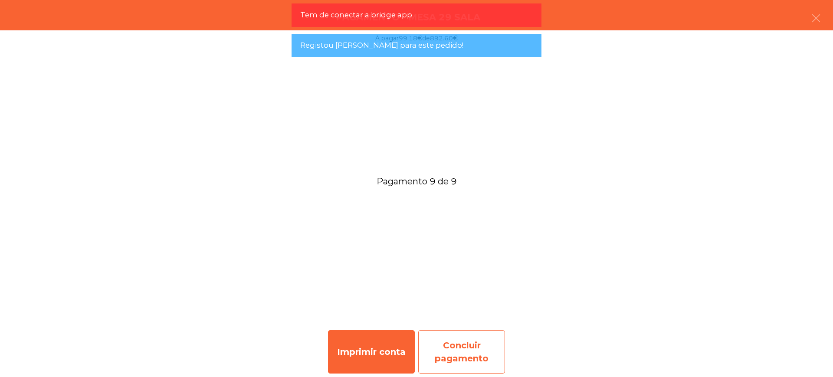
click at [479, 353] on div "Concluir pagamento" at bounding box center [461, 351] width 87 height 43
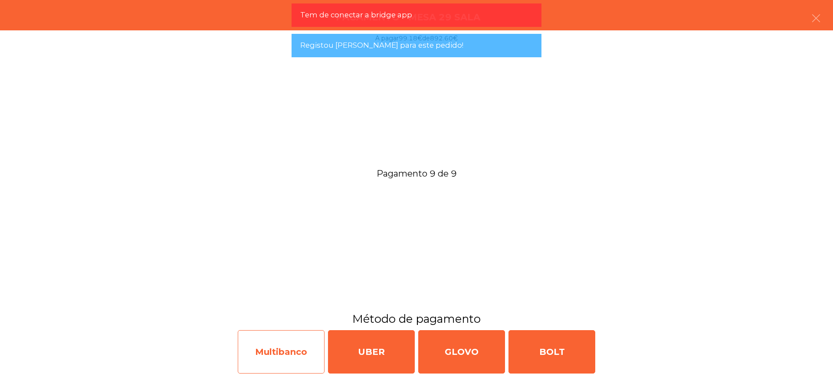
click at [281, 353] on div "Multibanco" at bounding box center [281, 351] width 87 height 43
select select "**"
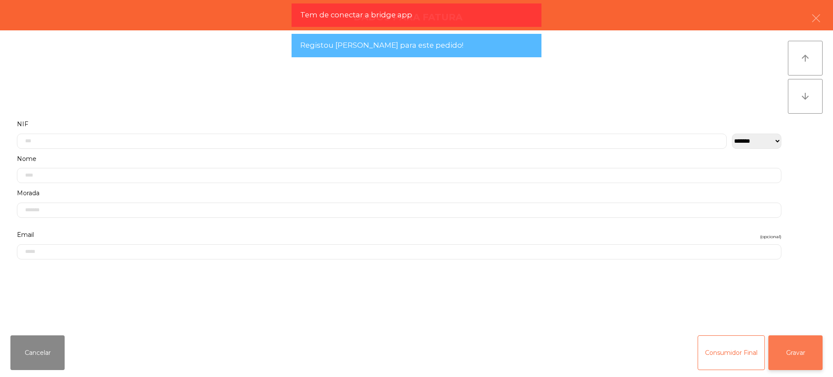
click at [788, 350] on button "Gravar" at bounding box center [795, 352] width 54 height 35
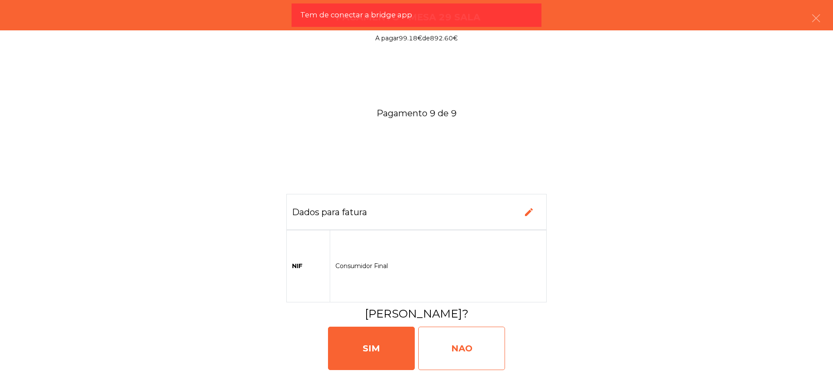
click at [476, 336] on div "NAO" at bounding box center [461, 348] width 87 height 43
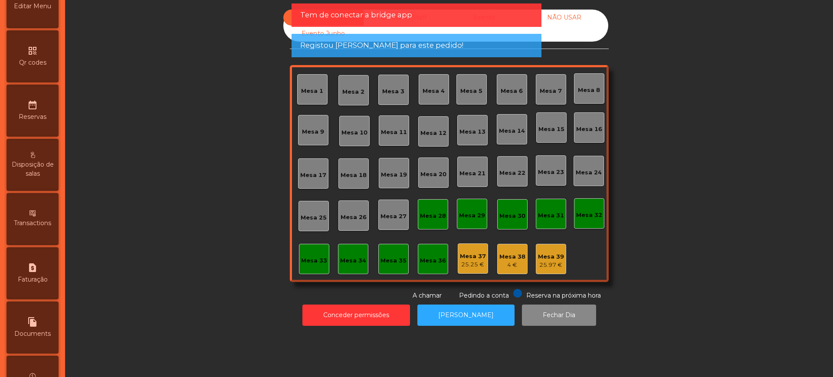
scroll to position [367, 0]
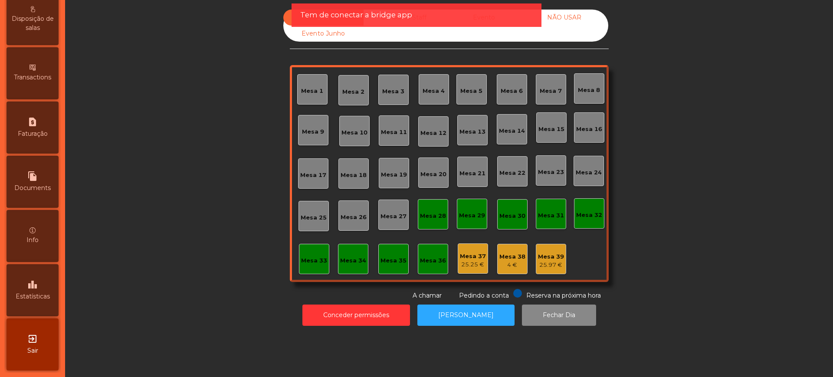
click at [48, 296] on span "Estatísticas" at bounding box center [33, 296] width 34 height 9
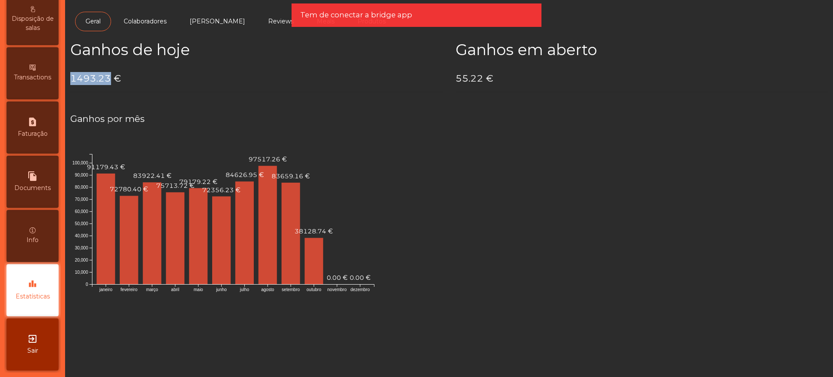
drag, startPoint x: 72, startPoint y: 78, endPoint x: 109, endPoint y: 77, distance: 36.9
click at [109, 77] on h4 "1493.23 €" at bounding box center [256, 78] width 372 height 13
copy h4 "1493.23"
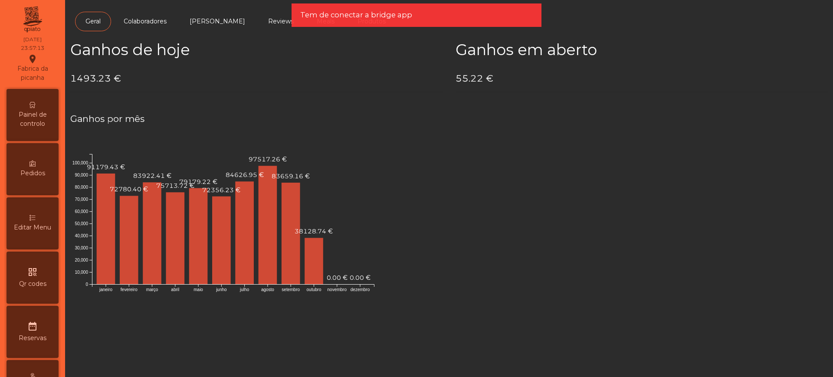
click at [42, 131] on div "Painel de controlo" at bounding box center [33, 115] width 52 height 52
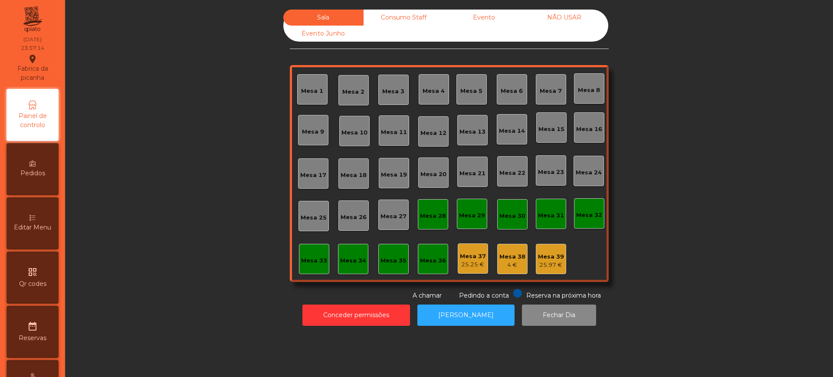
click at [491, 16] on div "Evento" at bounding box center [484, 18] width 80 height 16
